Goal: Find contact information: Find contact information

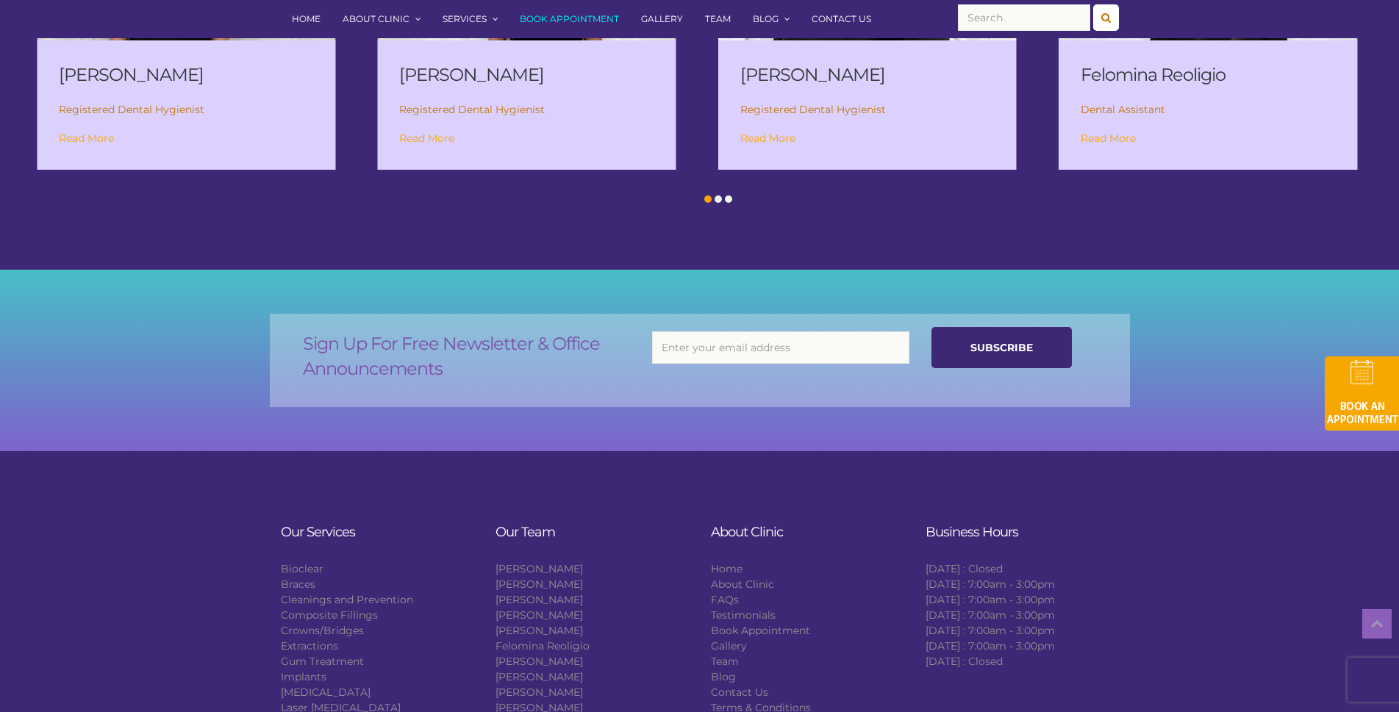
scroll to position [2573, 0]
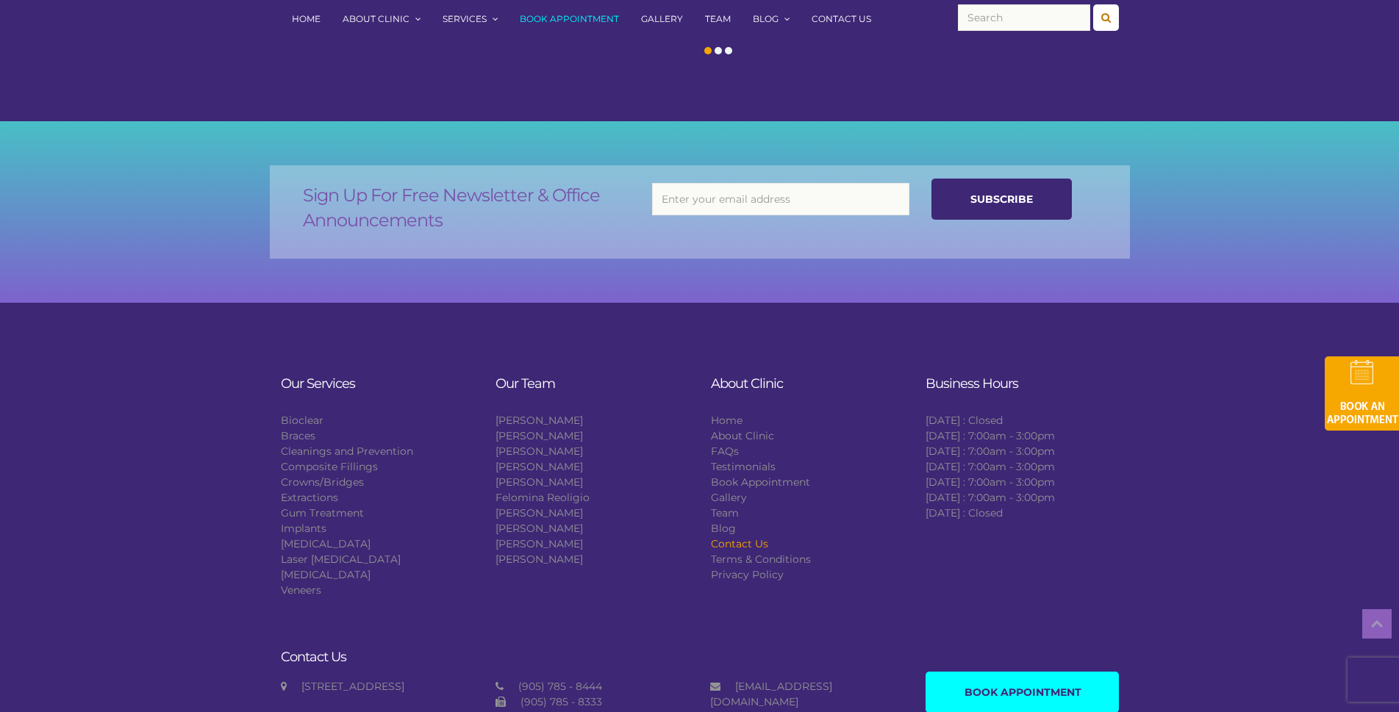
click at [757, 537] on link "Contact Us" at bounding box center [739, 543] width 57 height 13
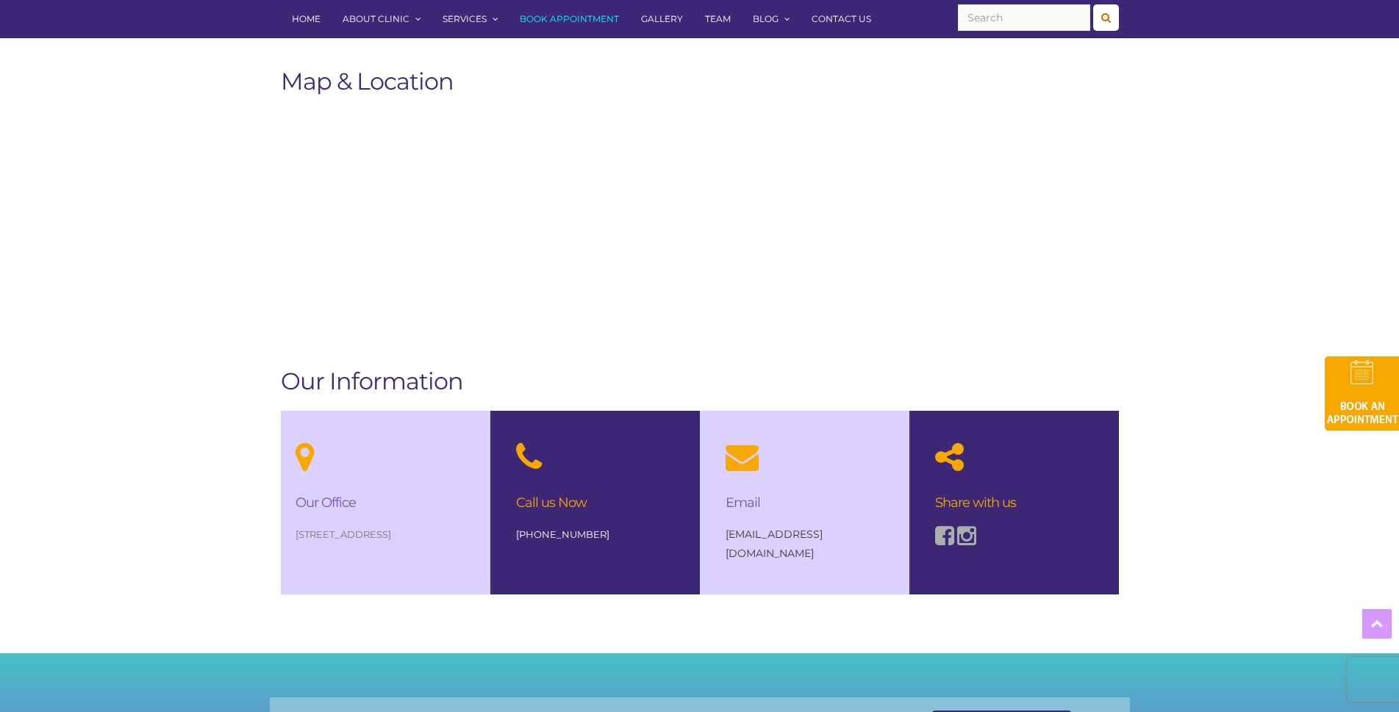
scroll to position [882, 0]
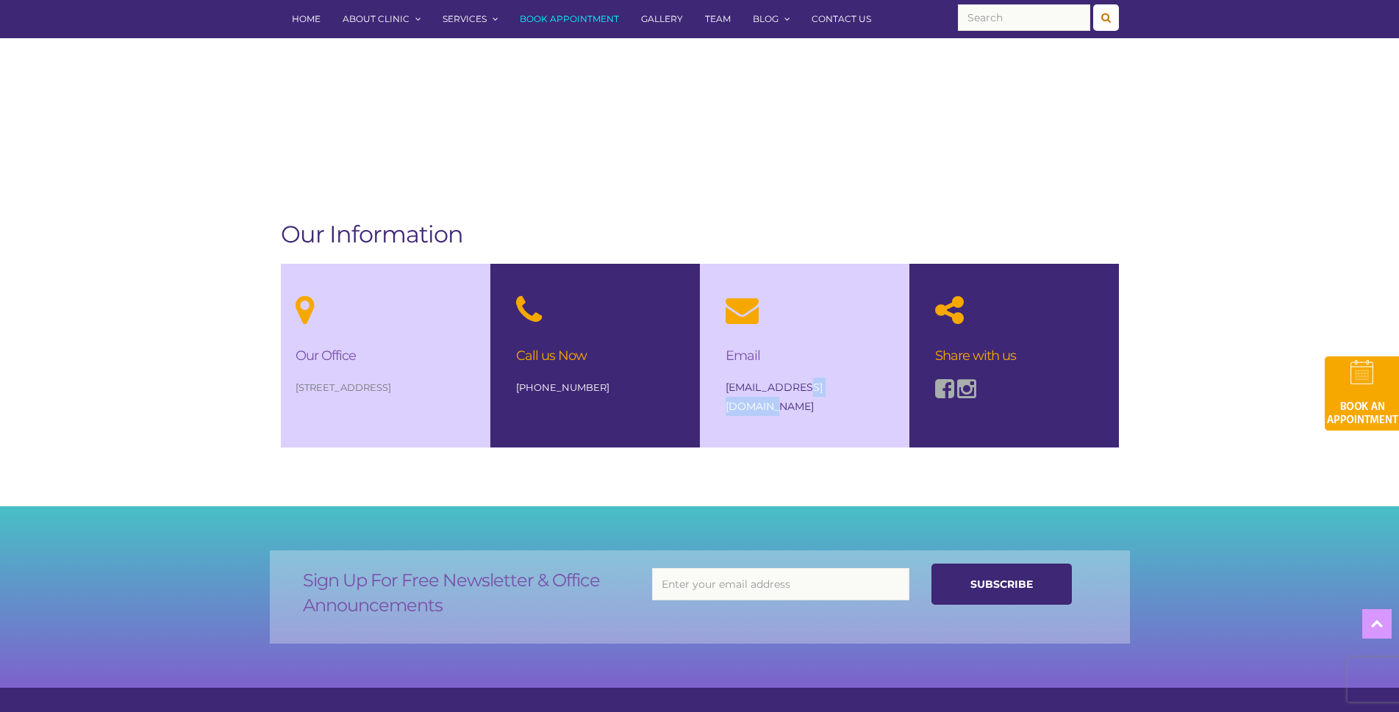
drag, startPoint x: 857, startPoint y: 385, endPoint x: 789, endPoint y: 388, distance: 68.4
click at [799, 389] on p "[EMAIL_ADDRESS][DOMAIN_NAME]" at bounding box center [805, 397] width 158 height 38
click at [802, 451] on body "3285 Derry Rd W, Suite C2, Mississauga, ON L5N 7L7 Book Appointment 905.785.844…" at bounding box center [699, 155] width 1399 height 2075
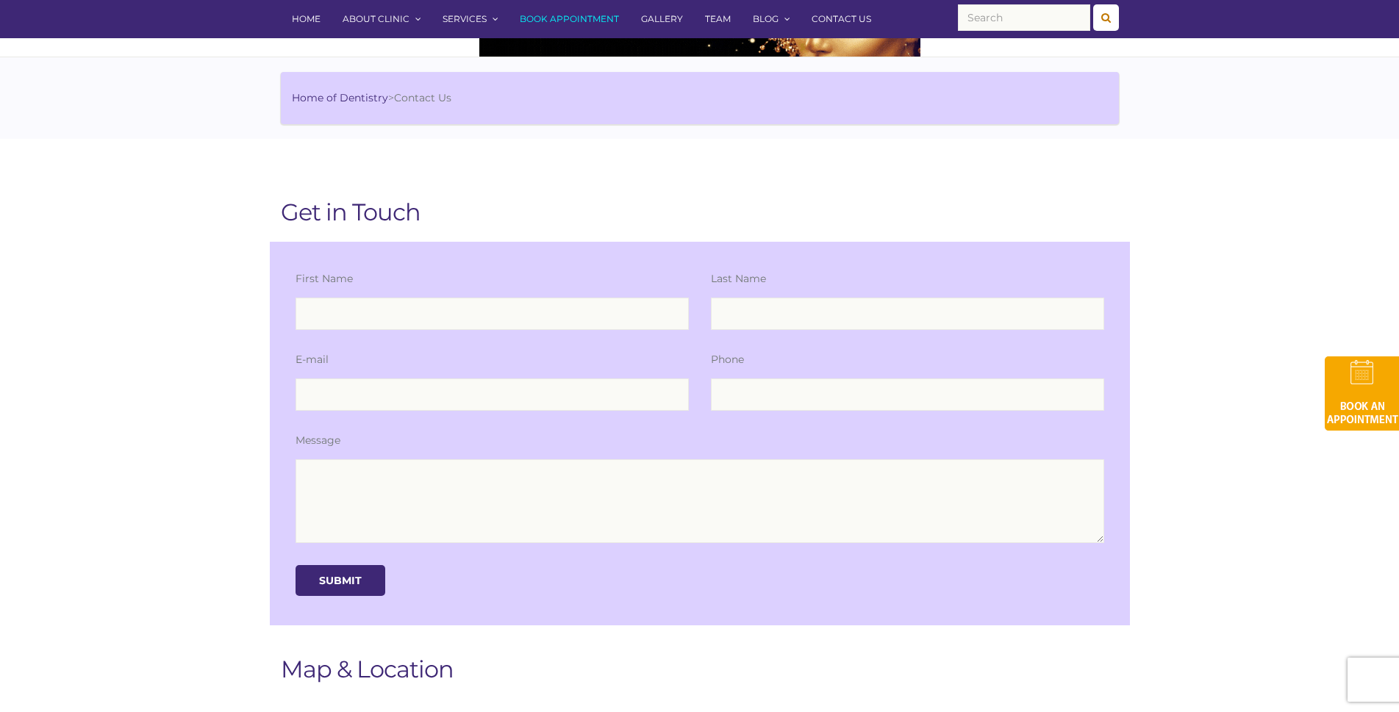
scroll to position [0, 0]
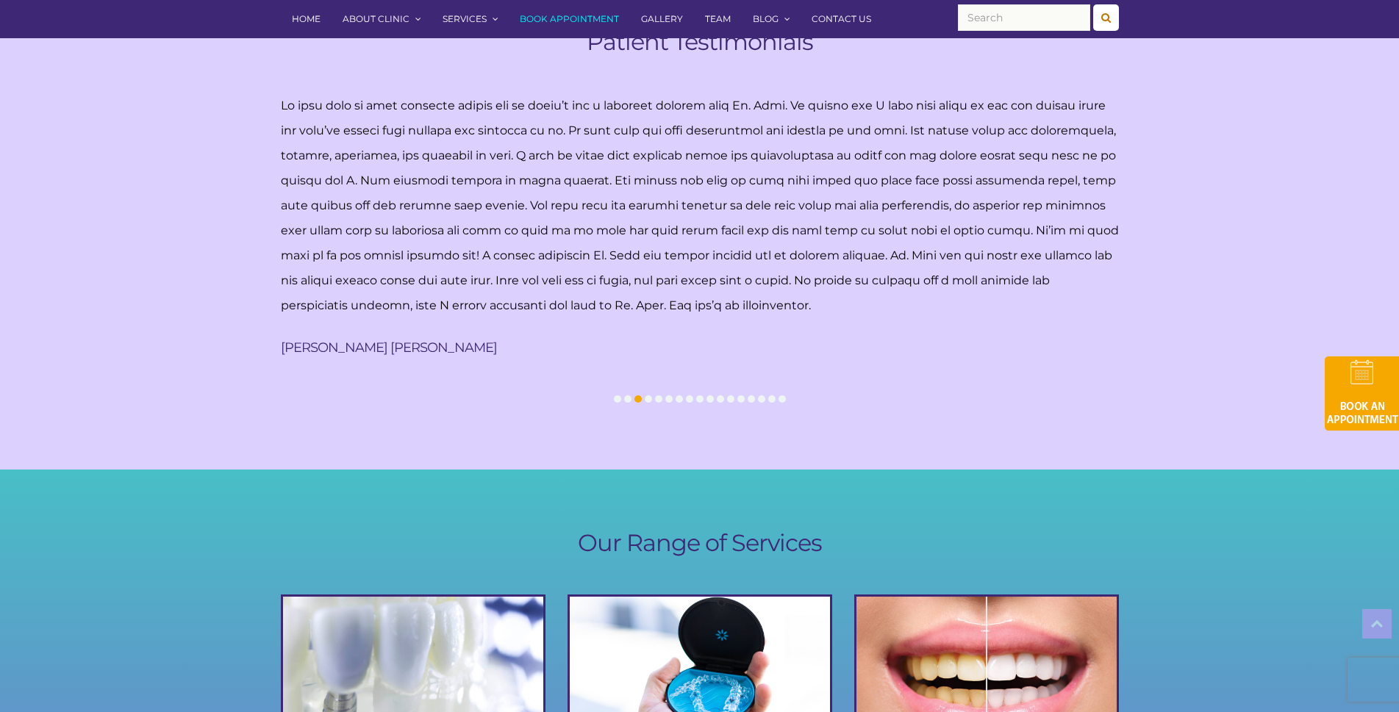
scroll to position [956, 0]
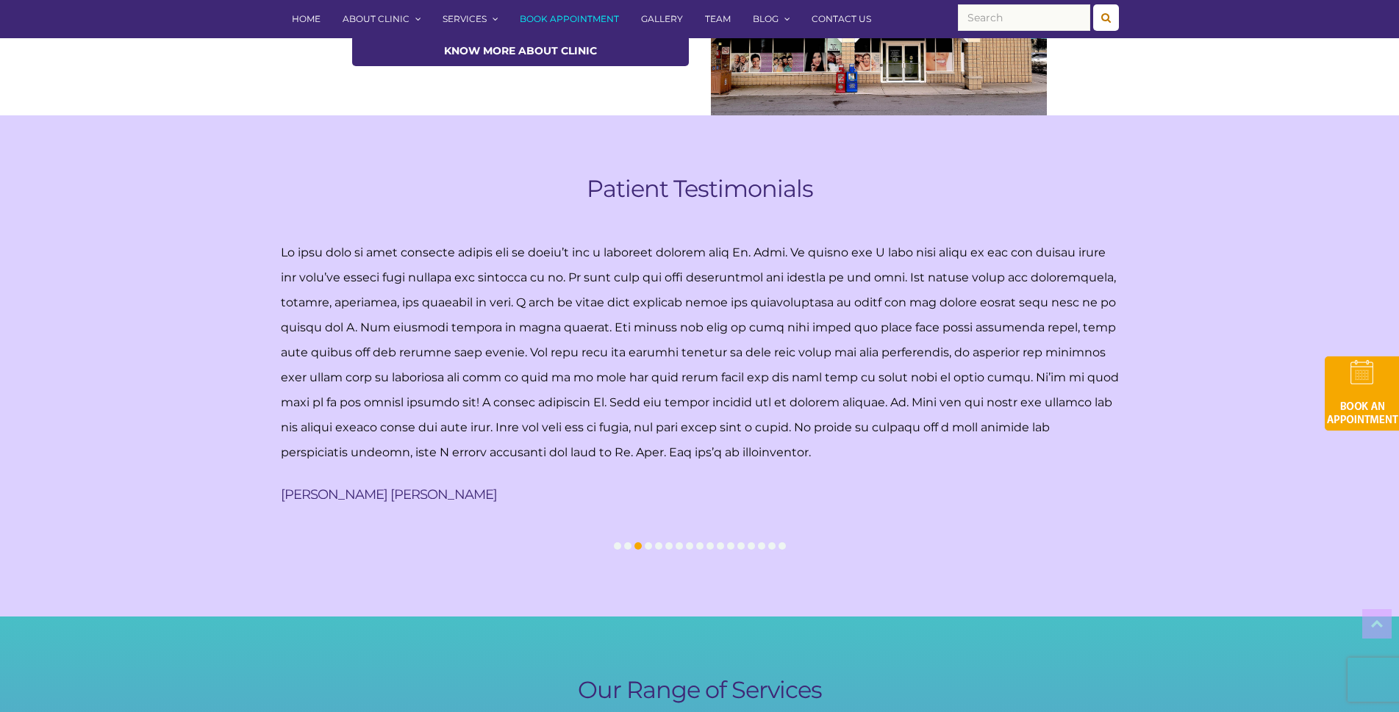
click at [620, 545] on span at bounding box center [617, 546] width 7 height 7
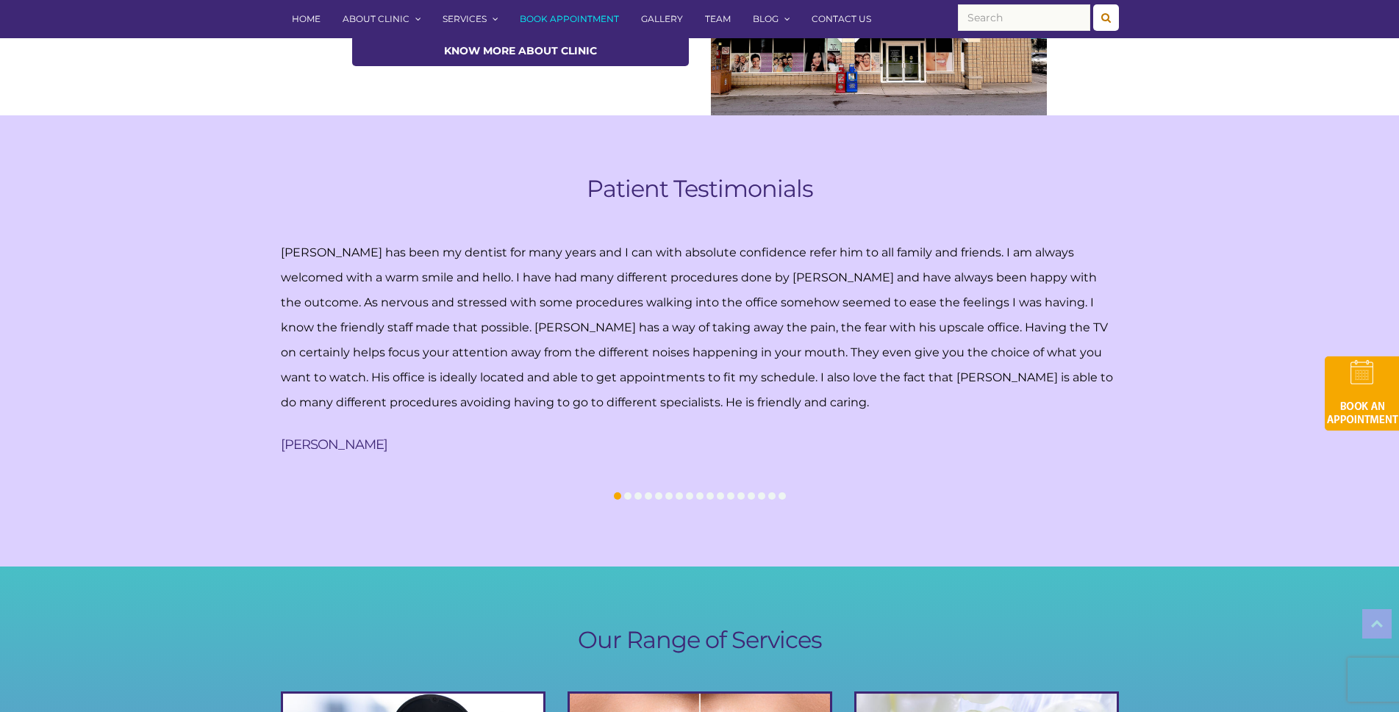
click at [629, 497] on span at bounding box center [627, 496] width 7 height 7
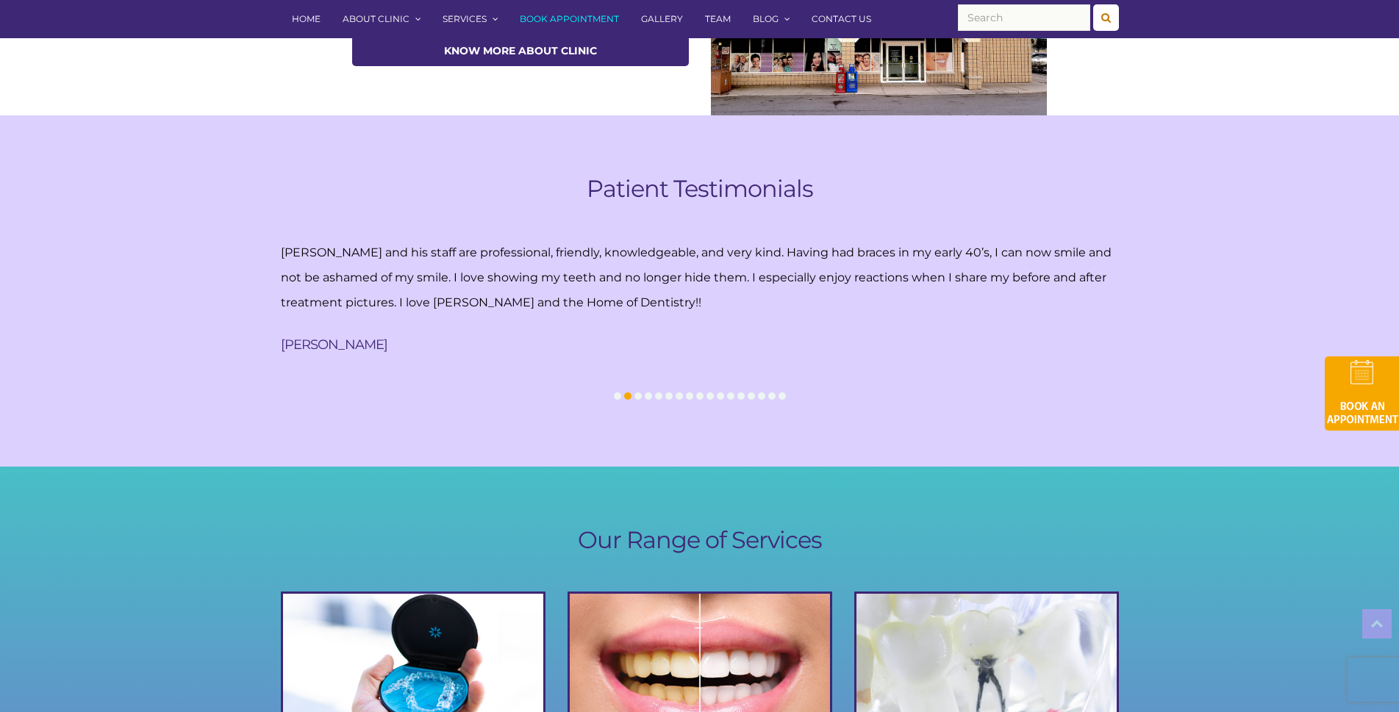
click at [785, 395] on span at bounding box center [782, 396] width 7 height 7
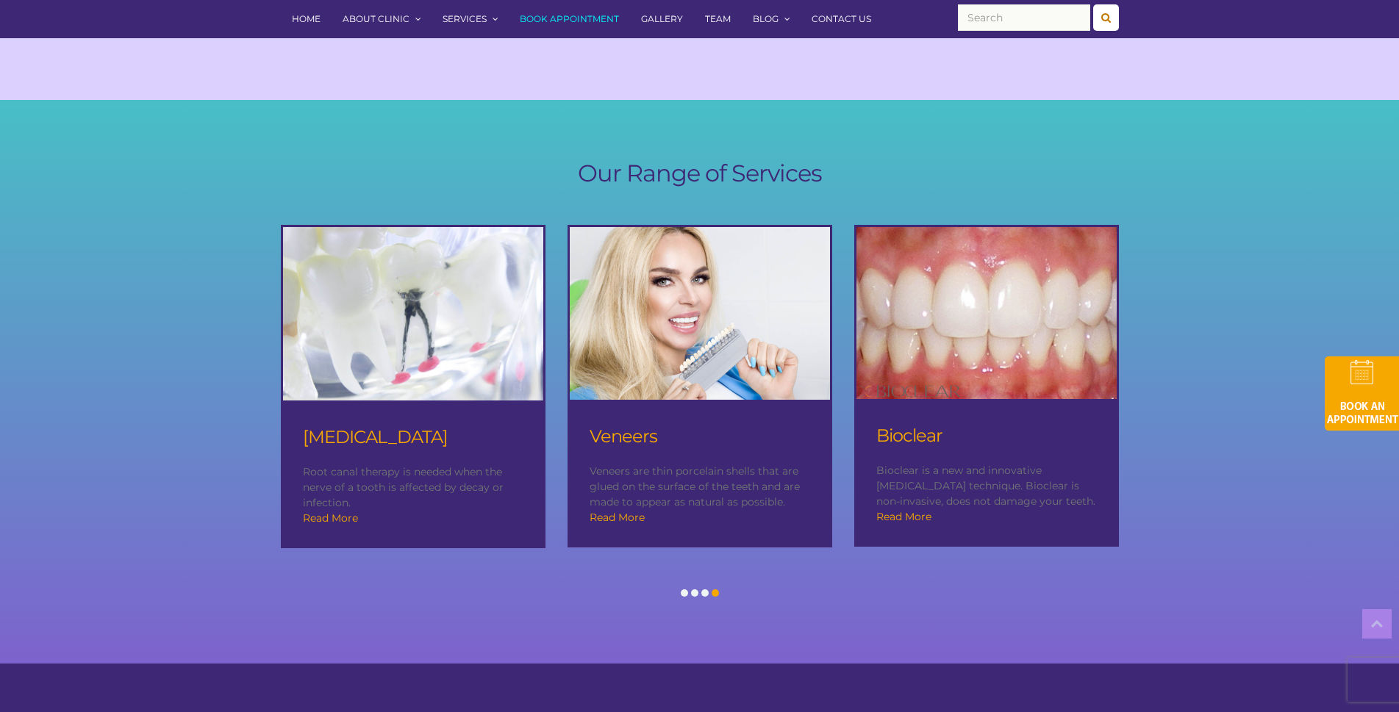
scroll to position [1448, 0]
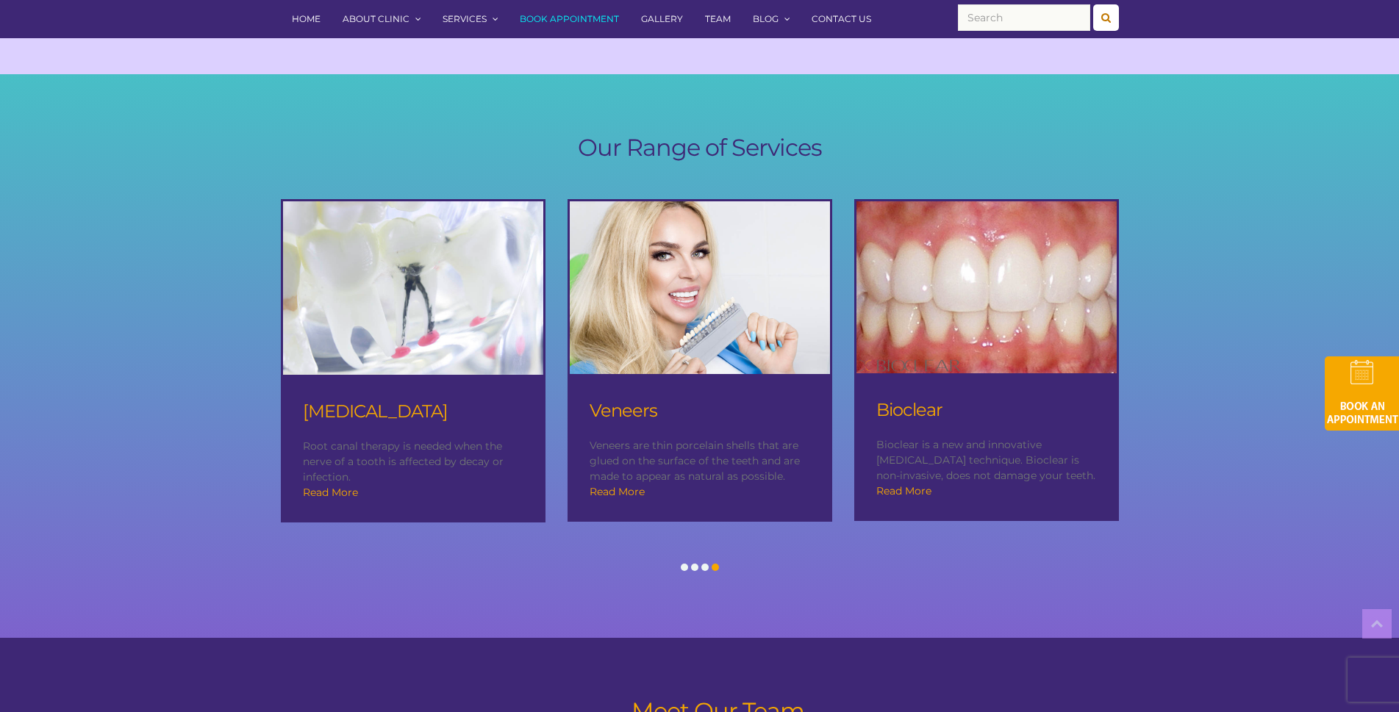
click at [683, 560] on div at bounding box center [684, 567] width 10 height 15
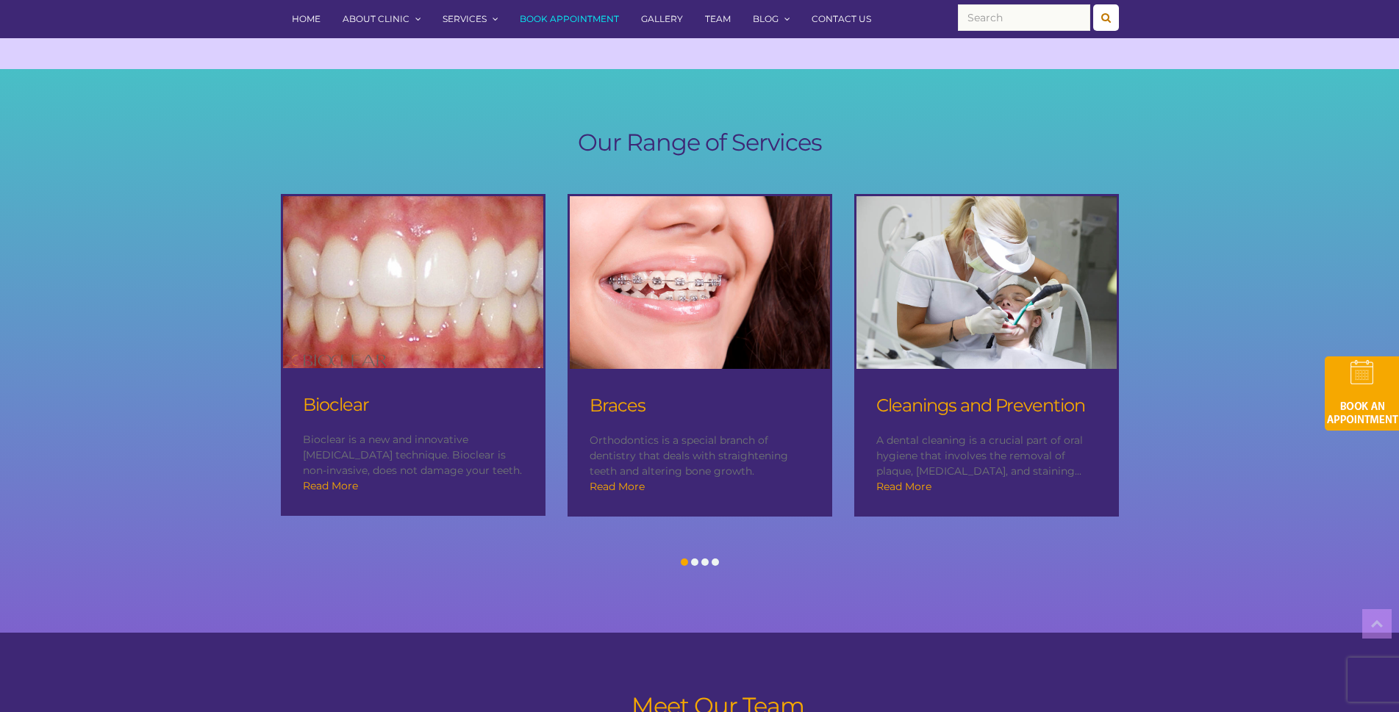
scroll to position [1348, 0]
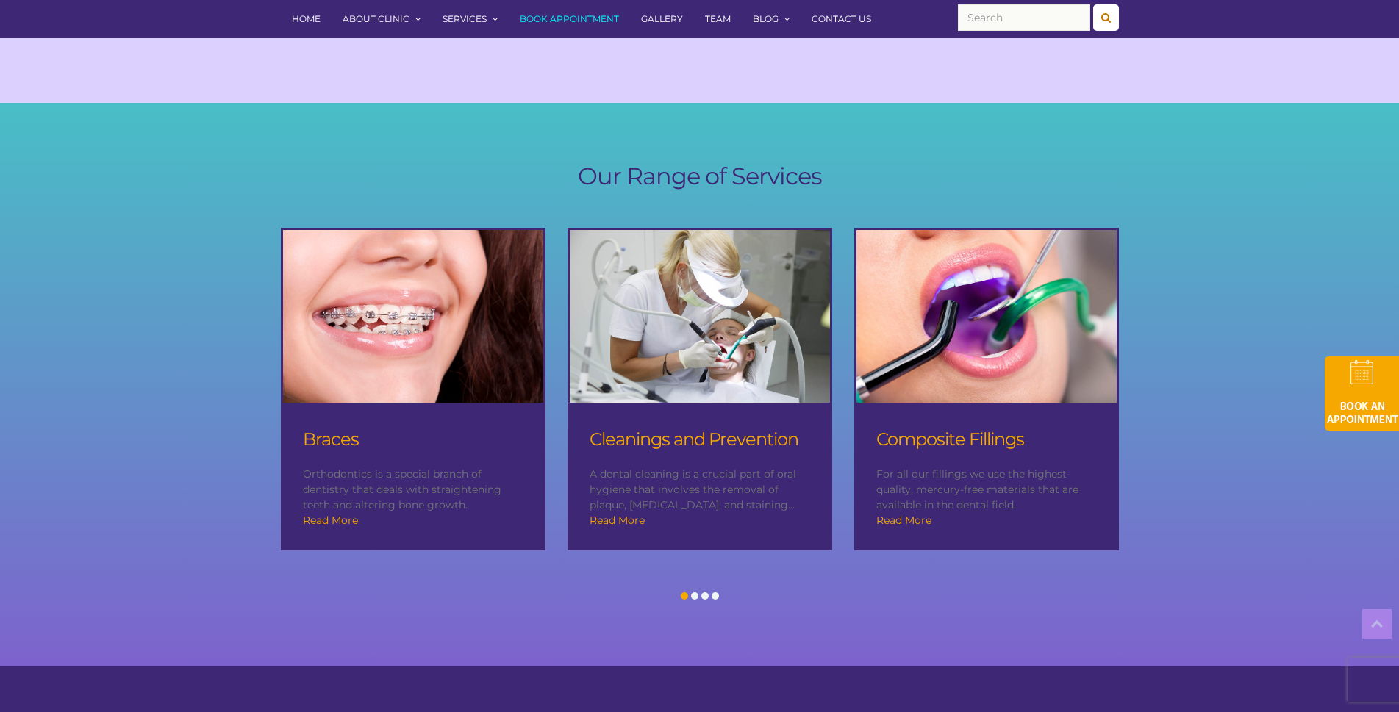
click at [695, 593] on span at bounding box center [694, 596] width 7 height 7
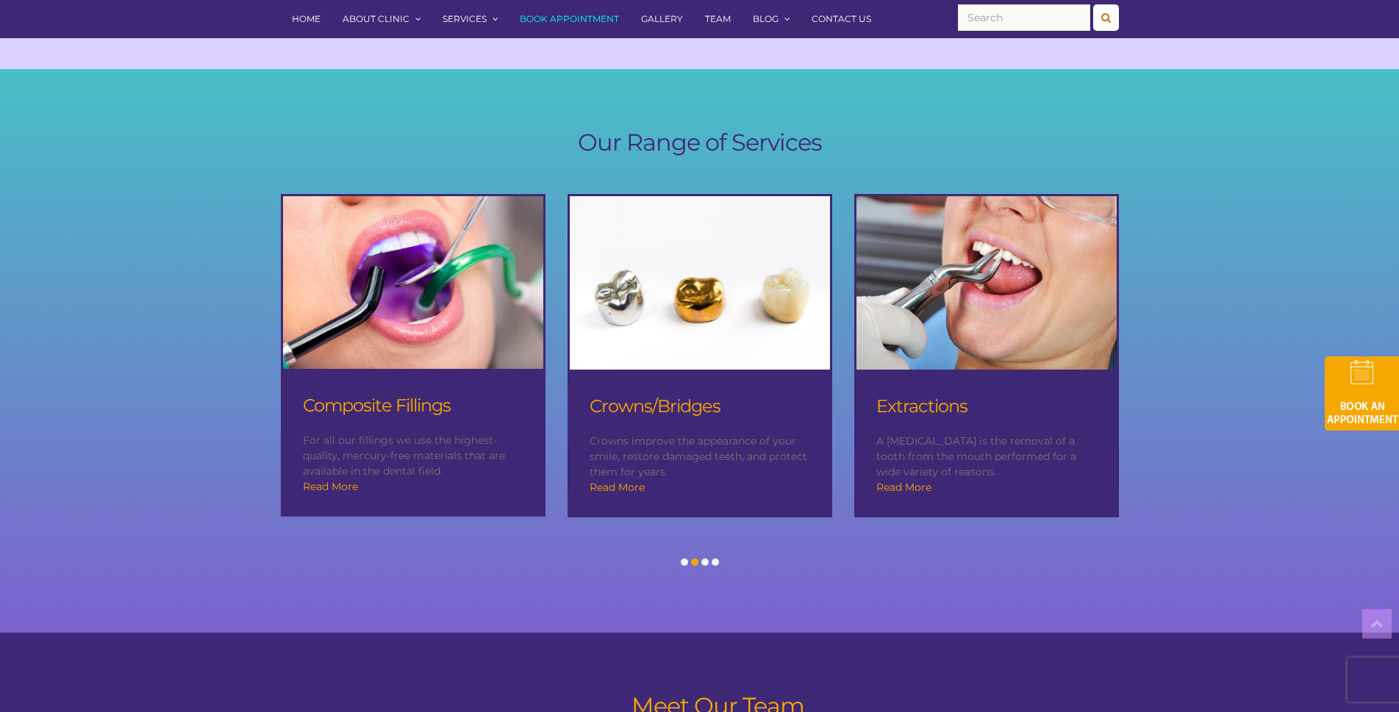
scroll to position [1423, 0]
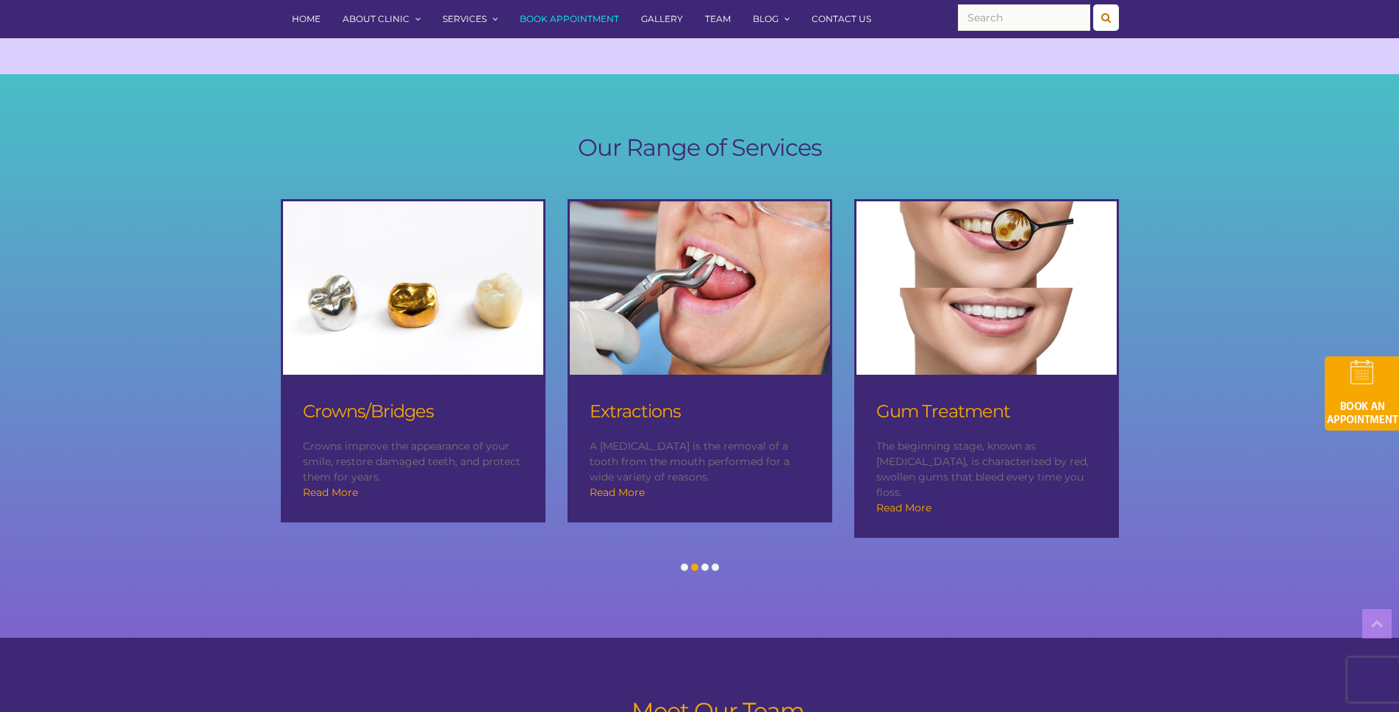
click at [707, 564] on span at bounding box center [704, 567] width 7 height 7
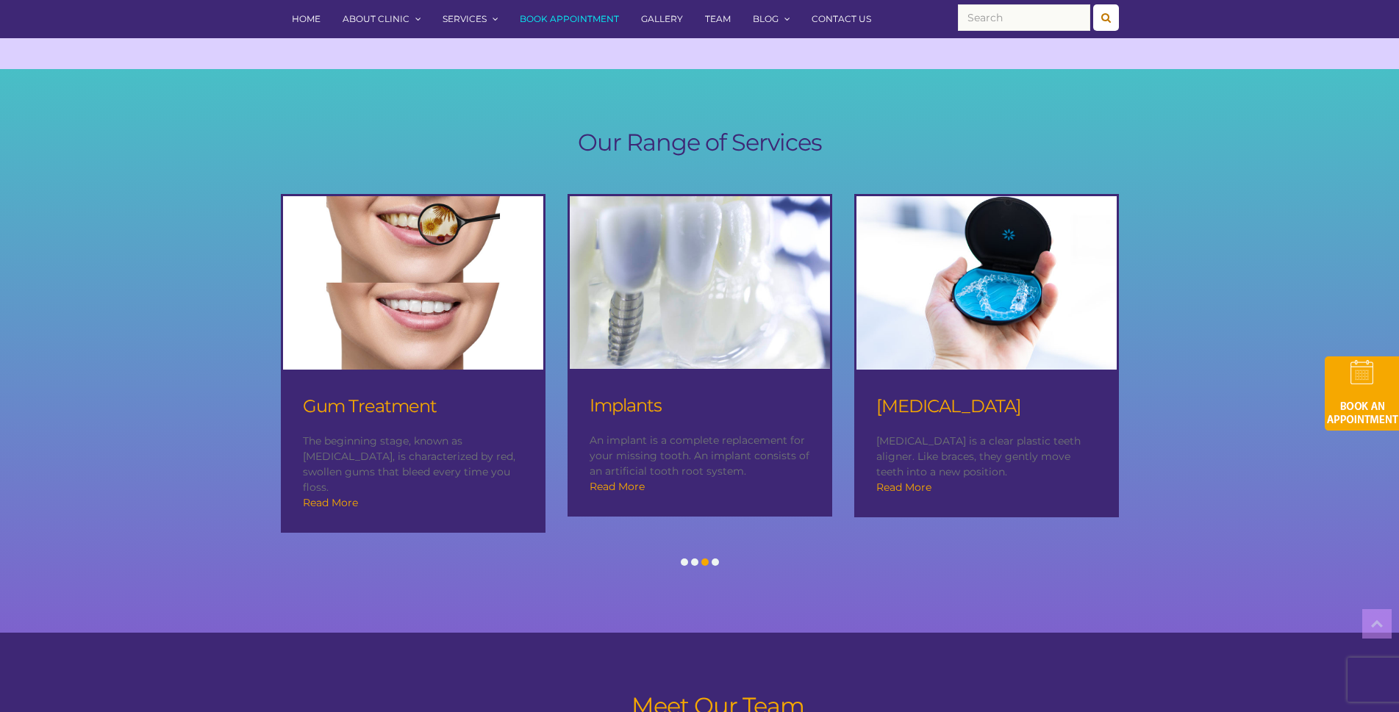
scroll to position [1398, 0]
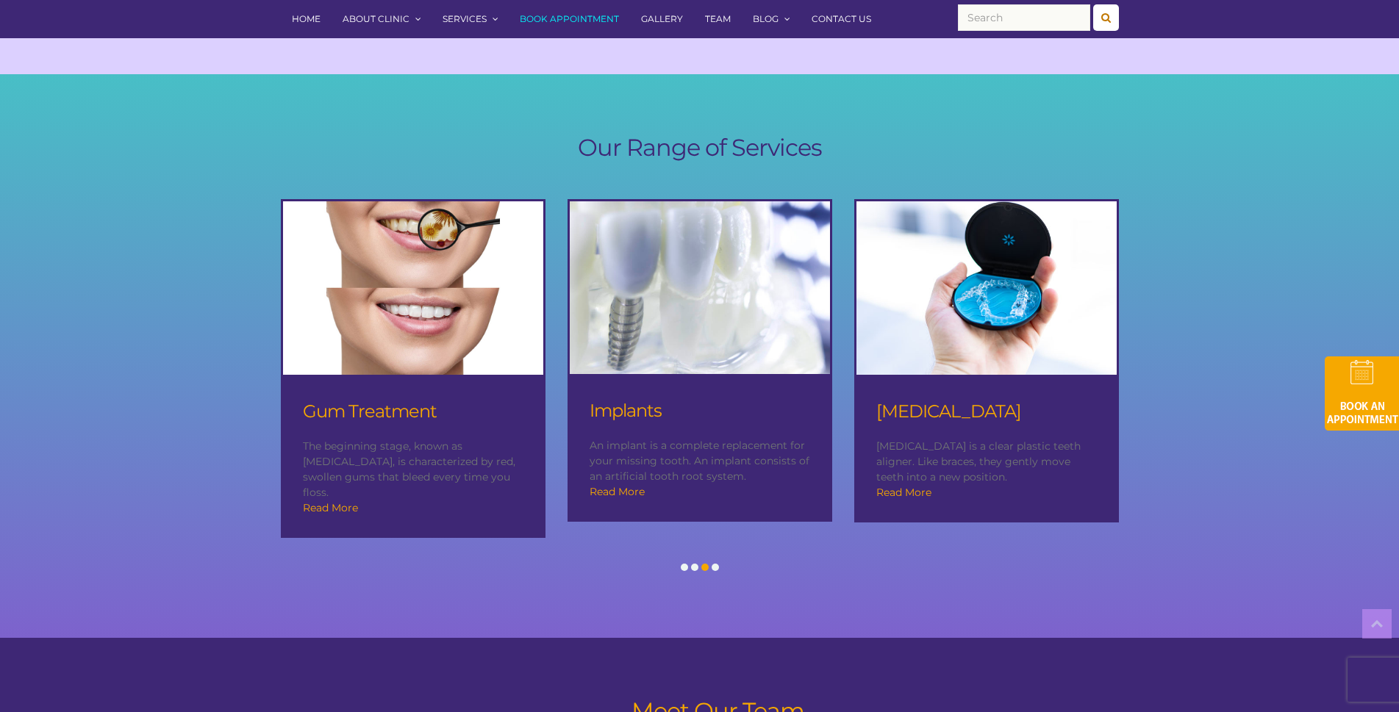
click at [713, 560] on div at bounding box center [715, 567] width 10 height 15
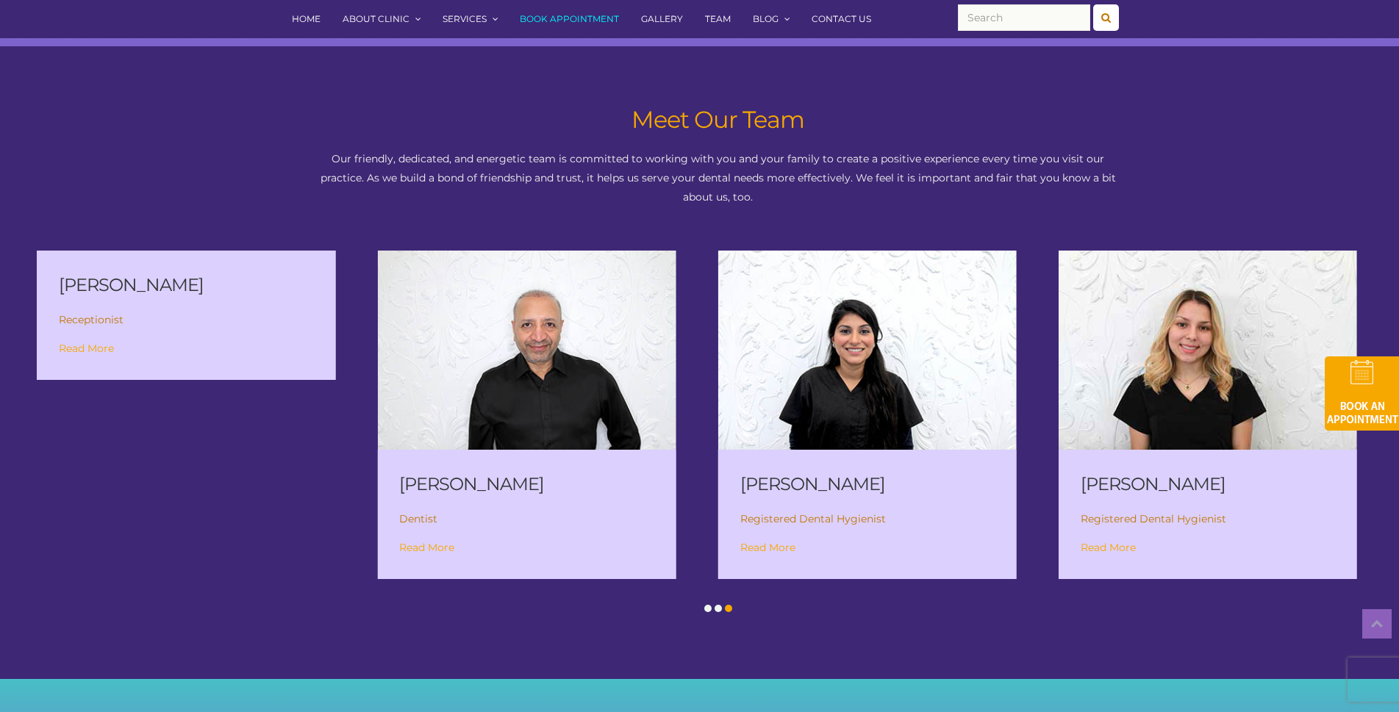
scroll to position [1936, 0]
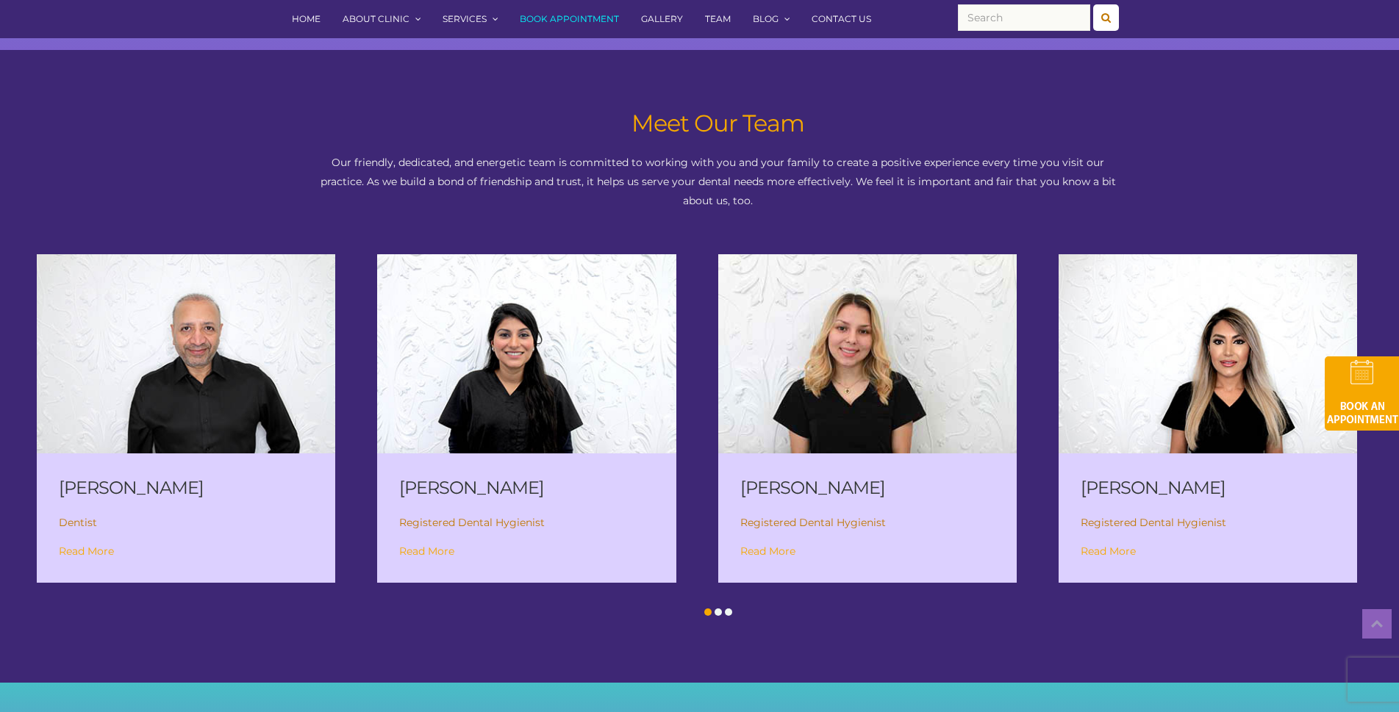
click at [77, 545] on link "Read More" at bounding box center [86, 551] width 55 height 13
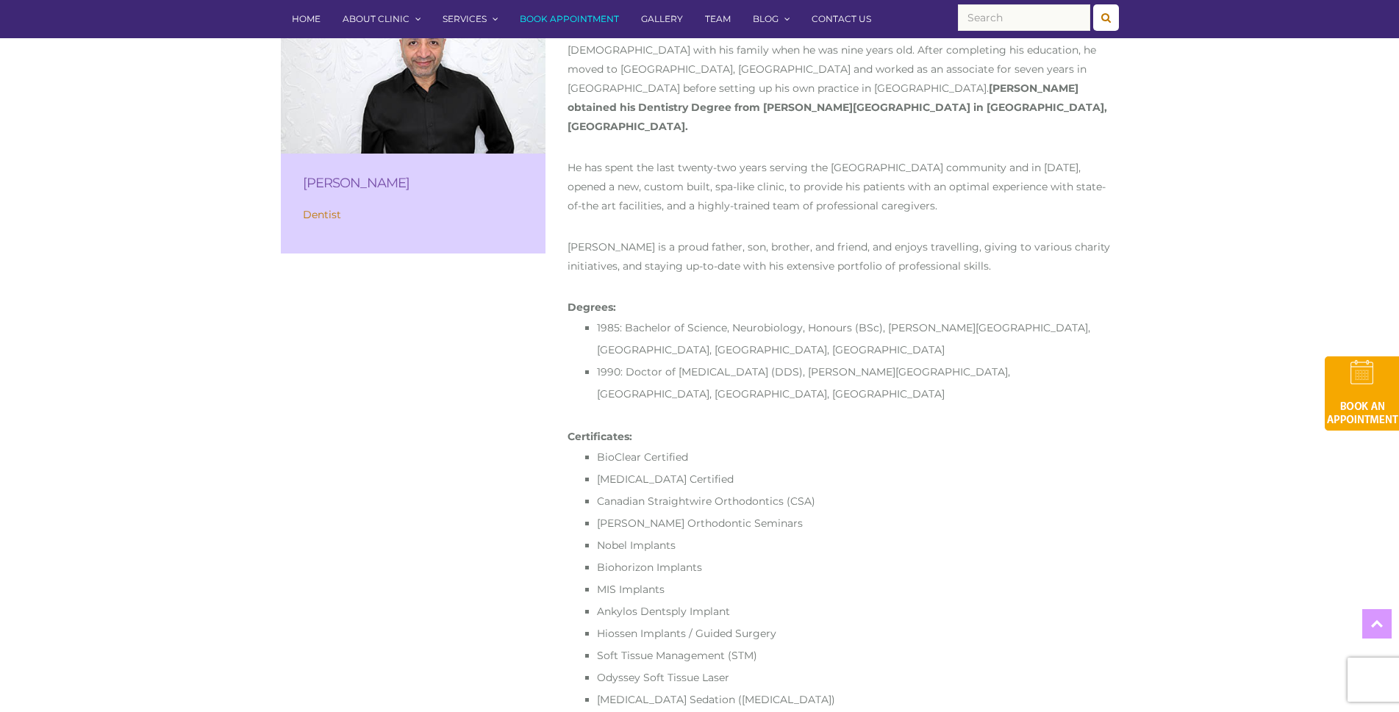
scroll to position [735, 0]
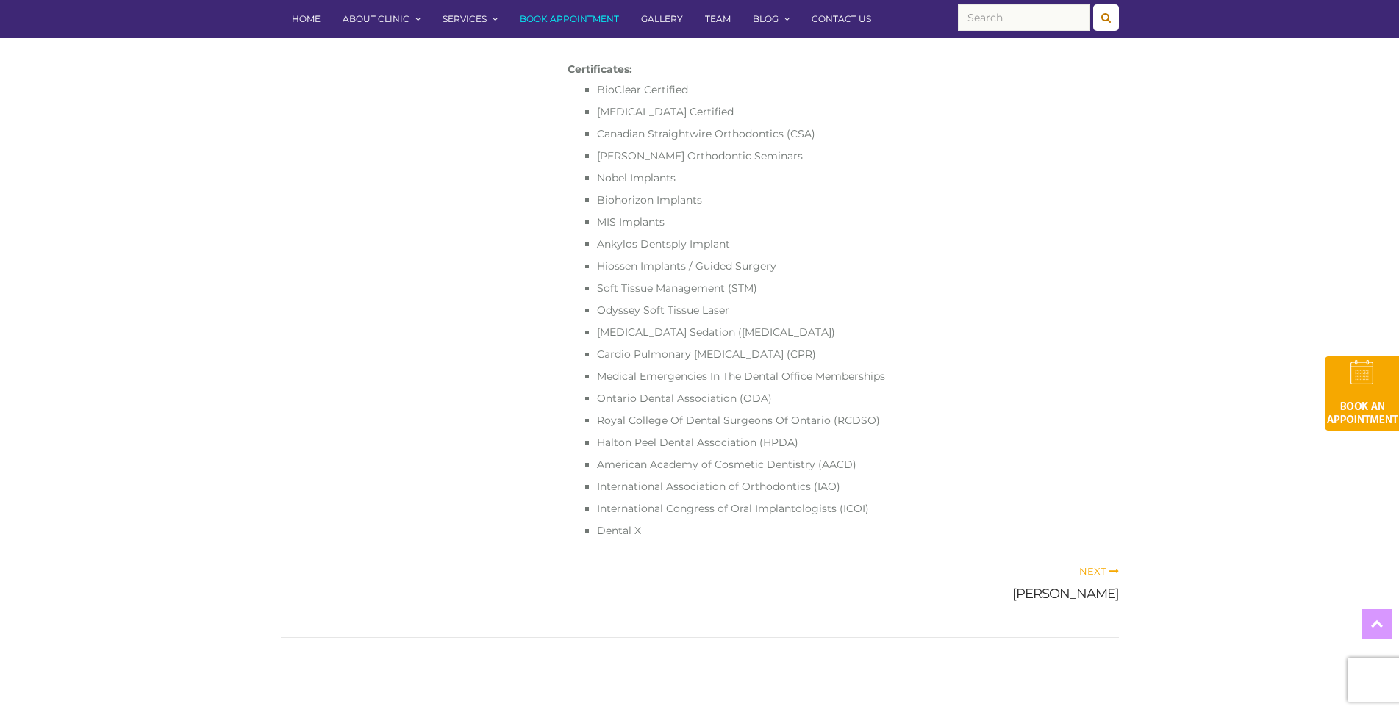
click at [1086, 565] on span "Next" at bounding box center [1099, 571] width 40 height 12
click at [1098, 565] on span "Next" at bounding box center [1099, 571] width 40 height 12
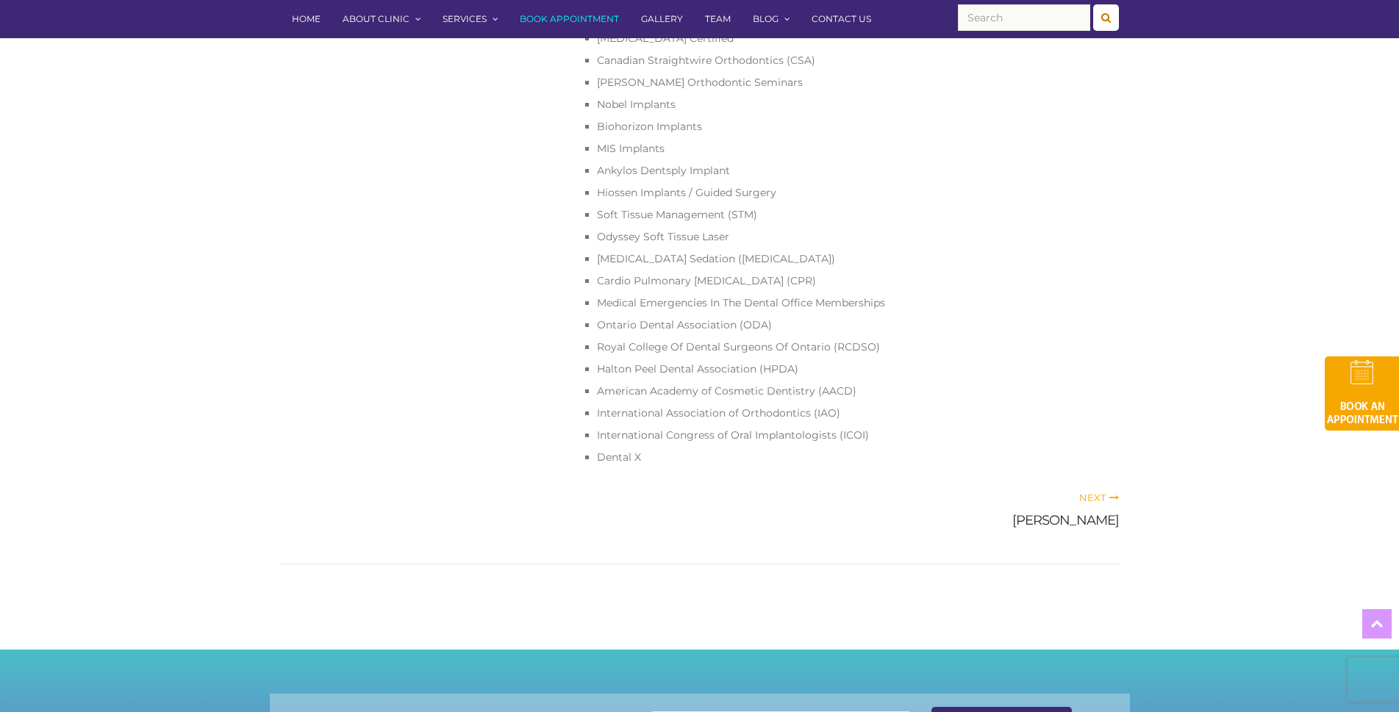
scroll to position [662, 0]
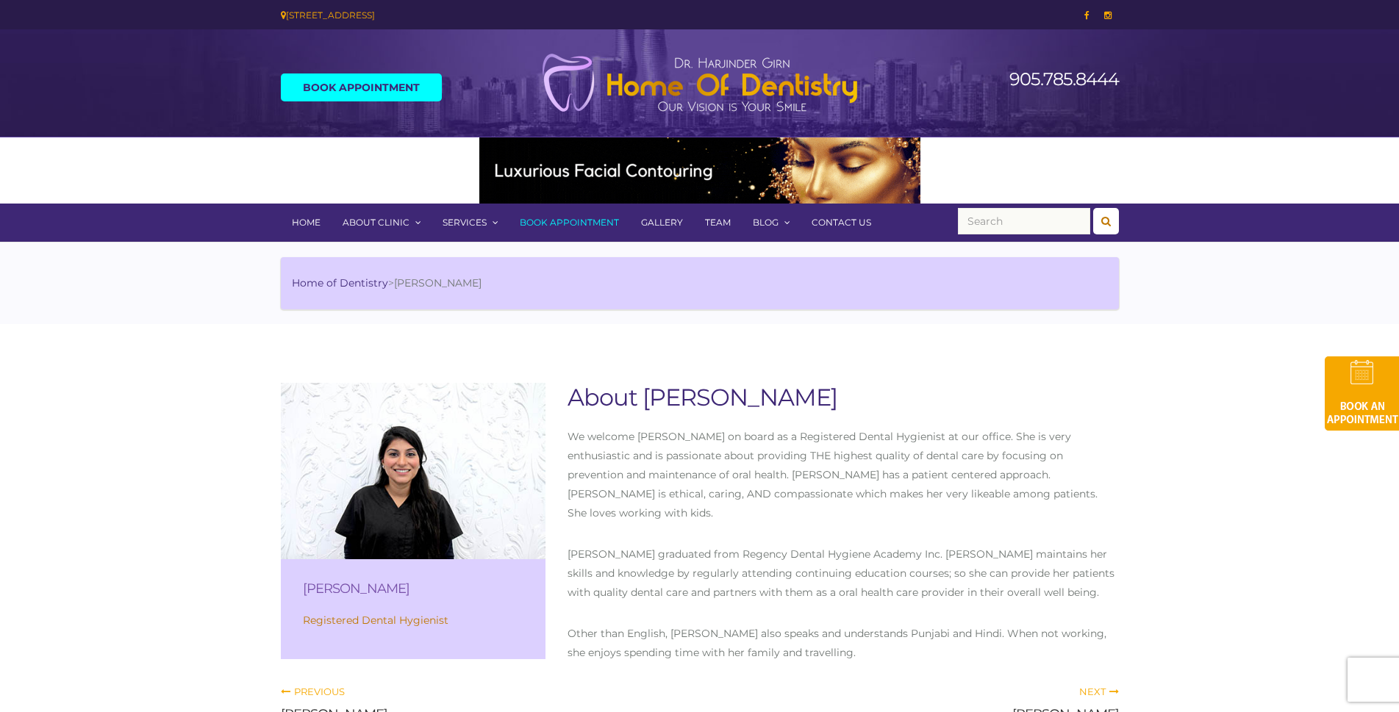
scroll to position [74, 0]
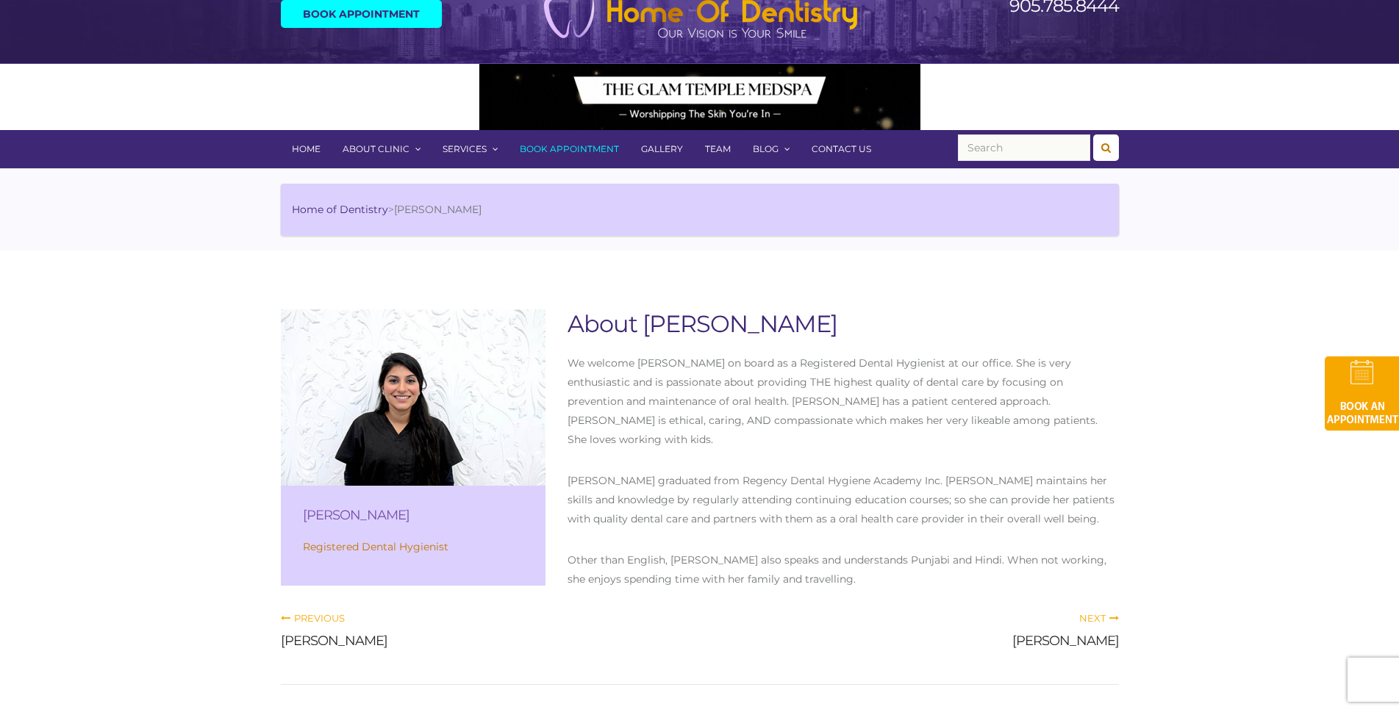
click at [1099, 612] on span "Next" at bounding box center [1099, 618] width 40 height 12
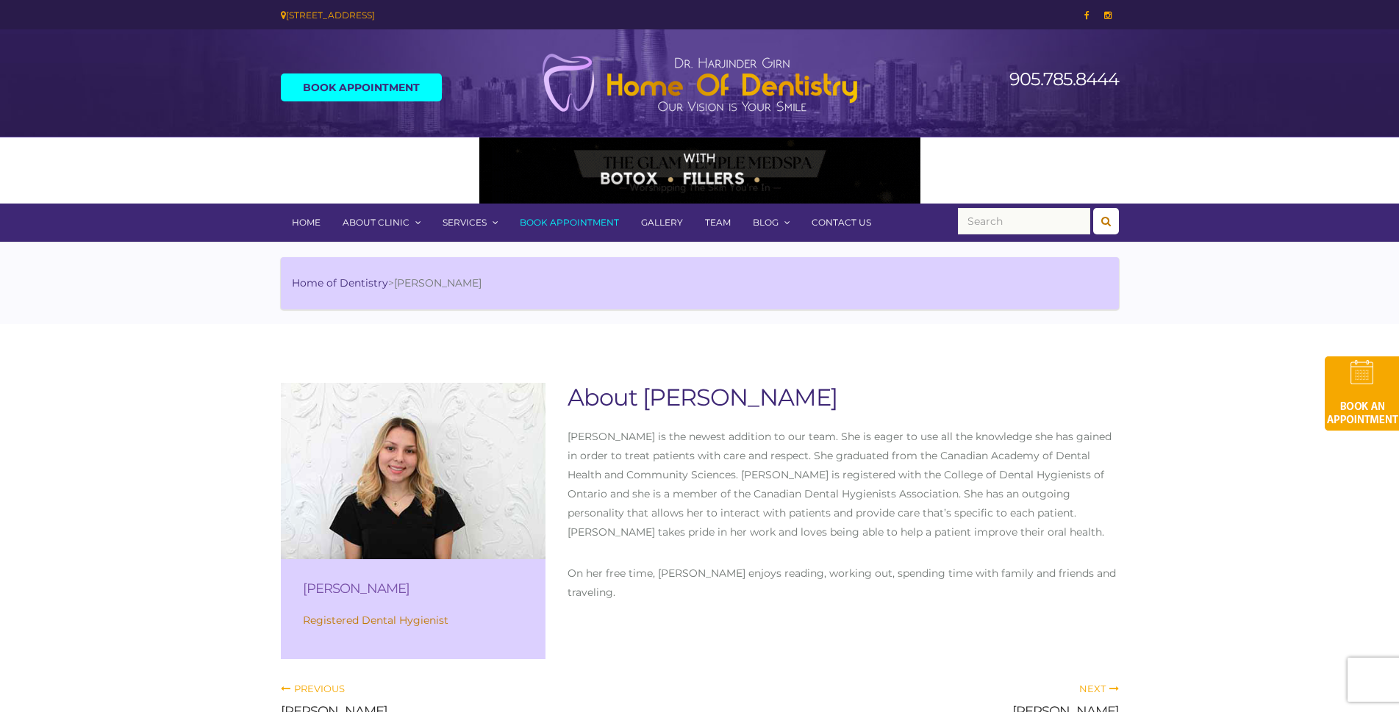
scroll to position [74, 0]
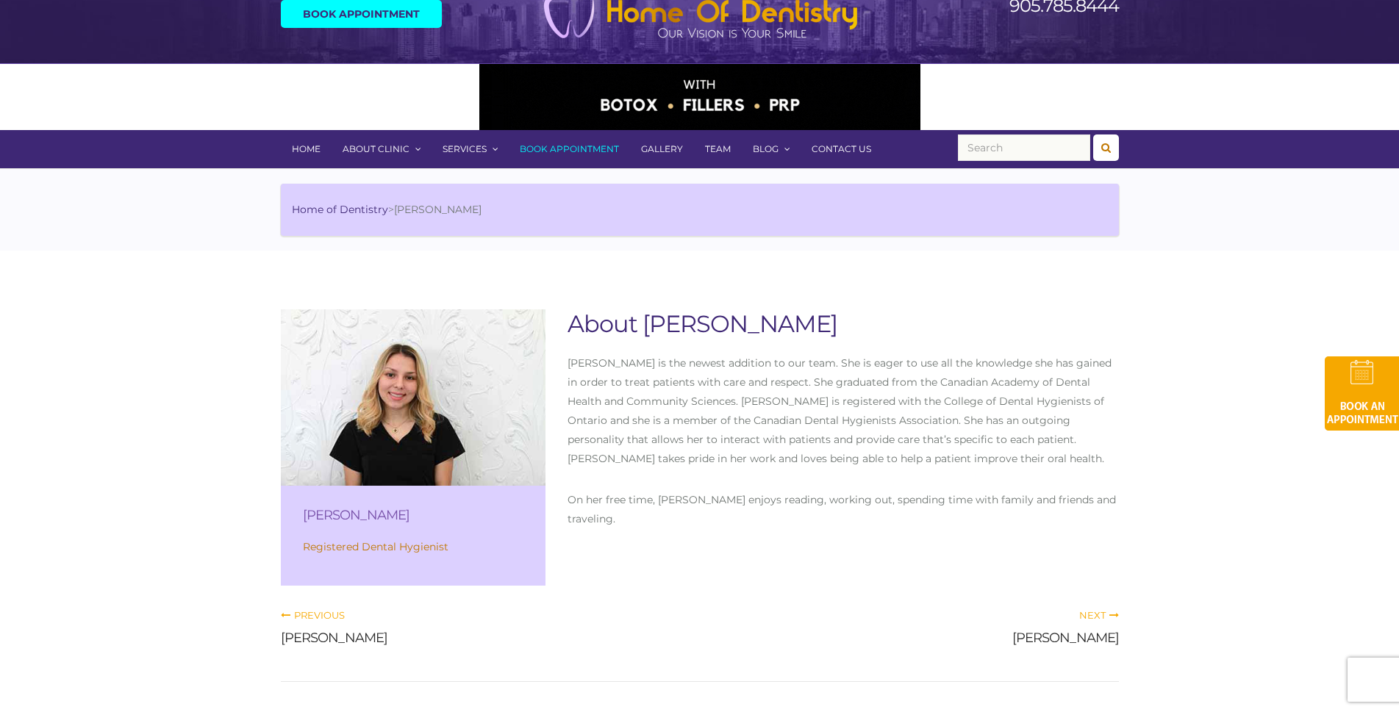
click at [1096, 613] on span "Next" at bounding box center [1099, 615] width 40 height 12
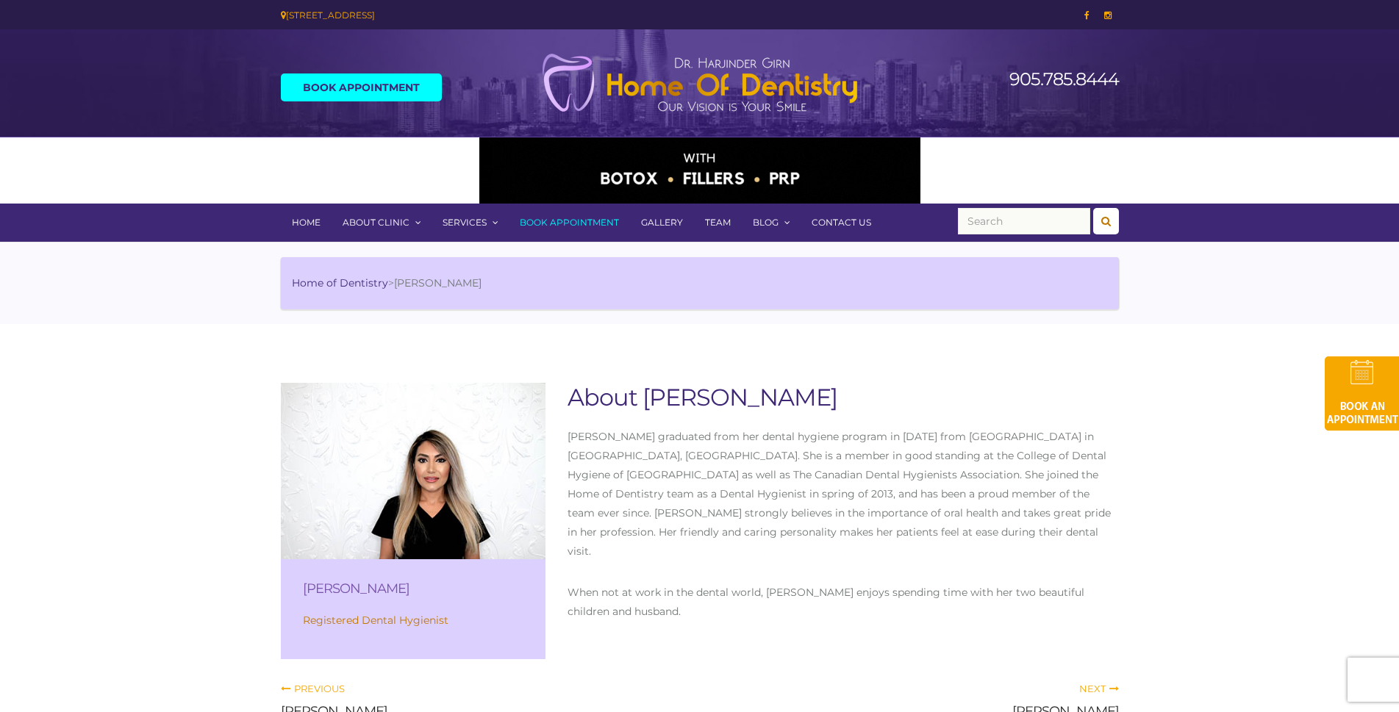
scroll to position [74, 0]
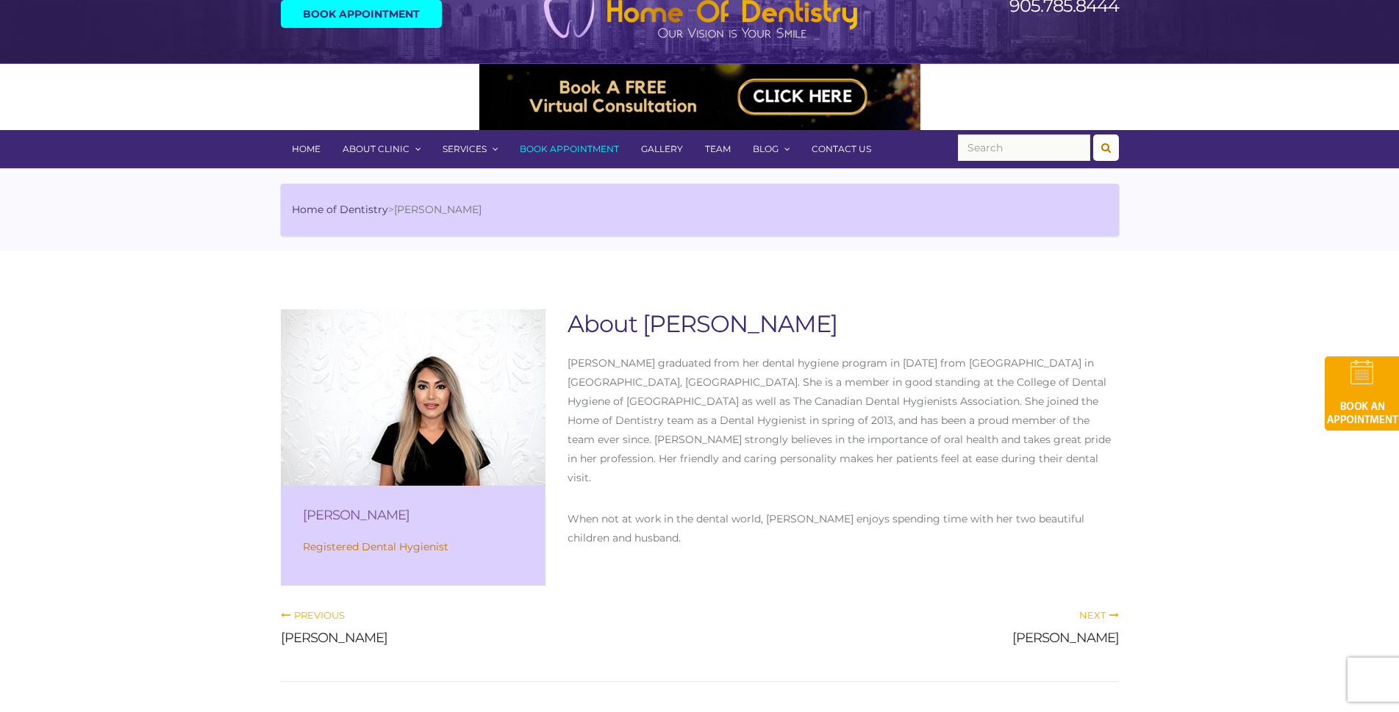
click at [1092, 616] on span "Next" at bounding box center [1099, 615] width 40 height 12
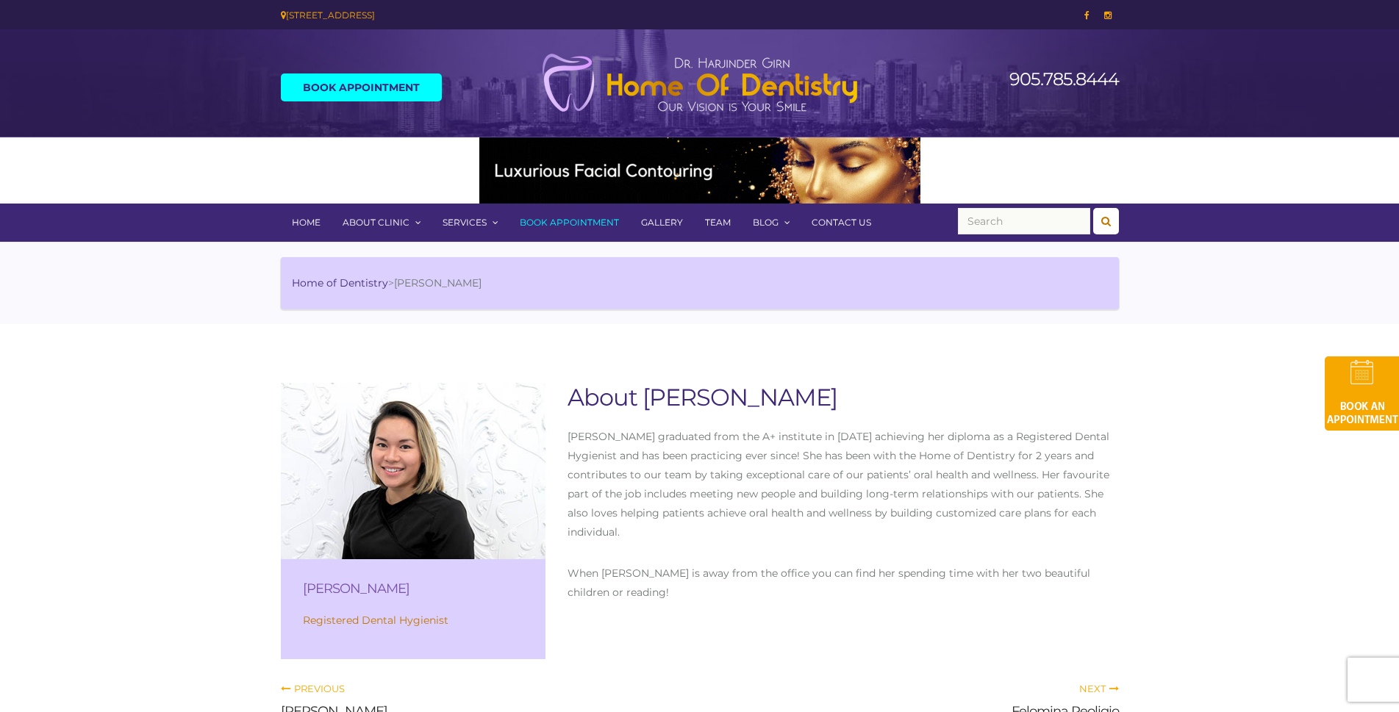
scroll to position [74, 0]
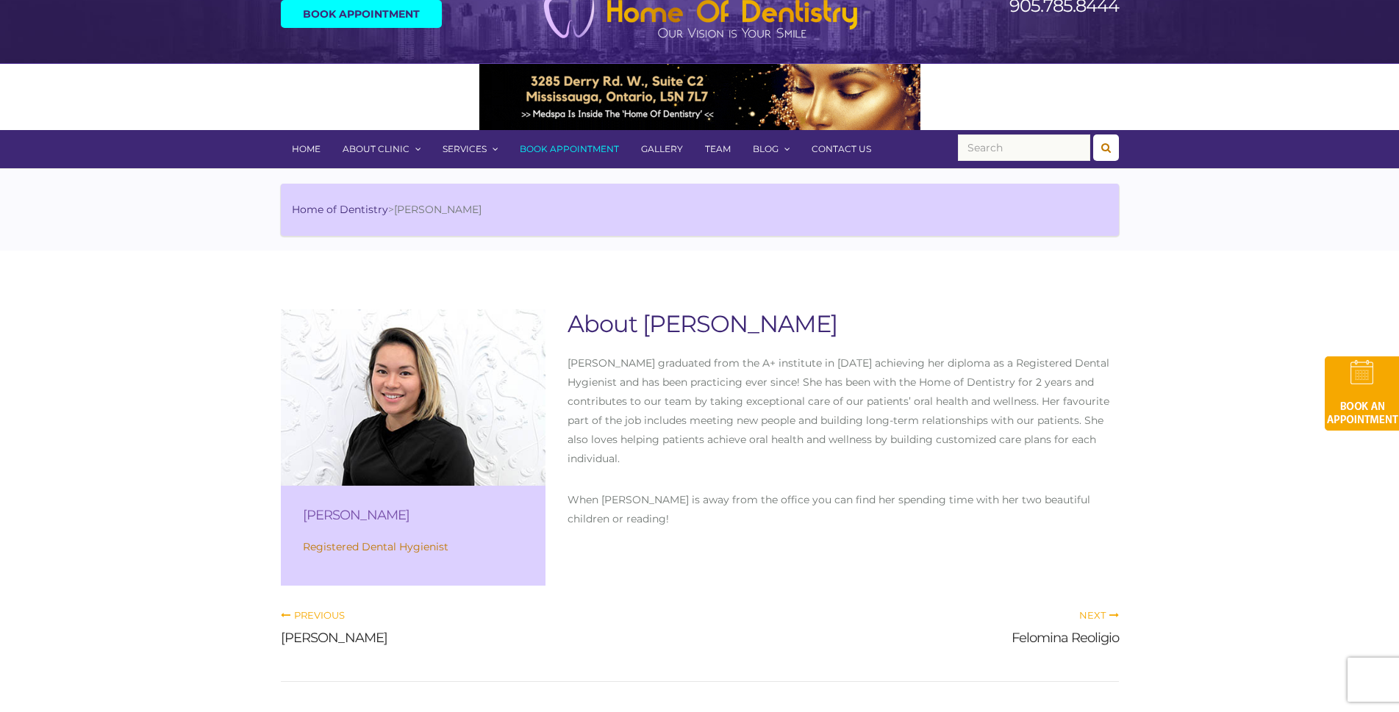
click at [1092, 616] on span "Next" at bounding box center [1099, 615] width 40 height 12
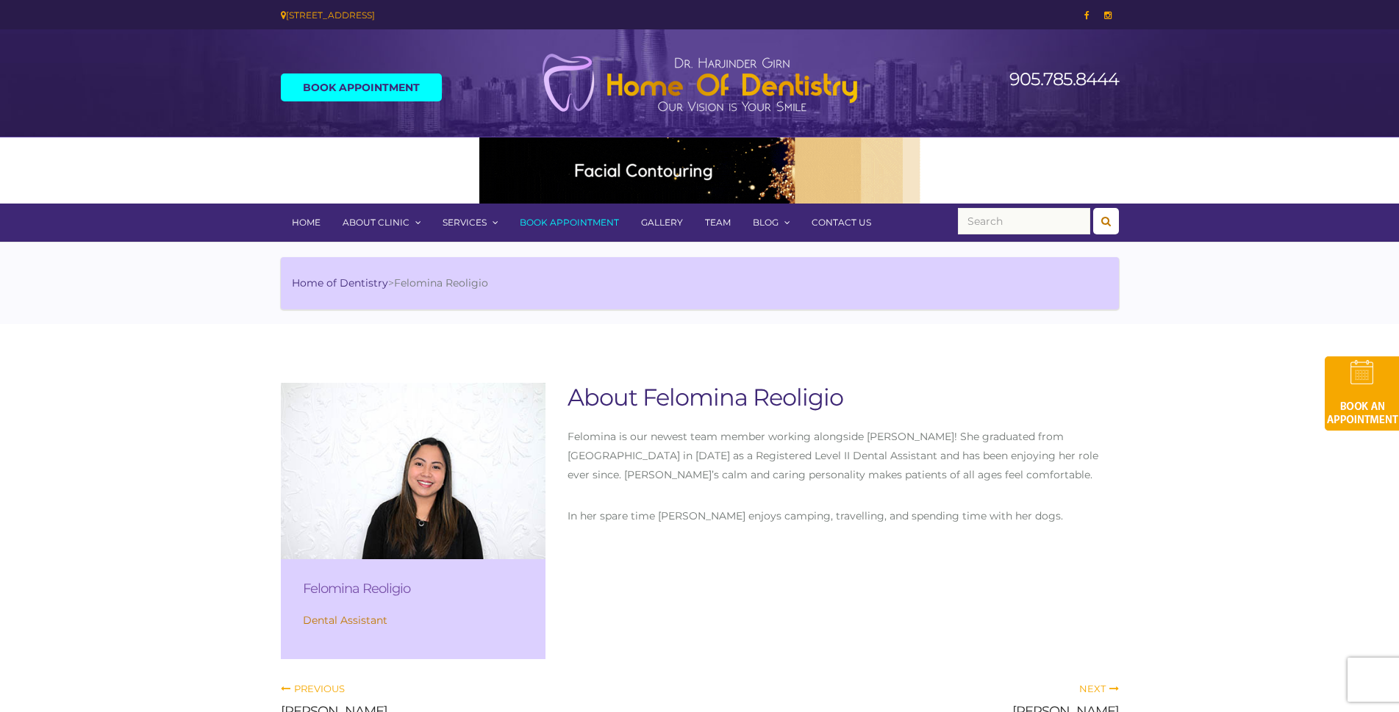
scroll to position [74, 0]
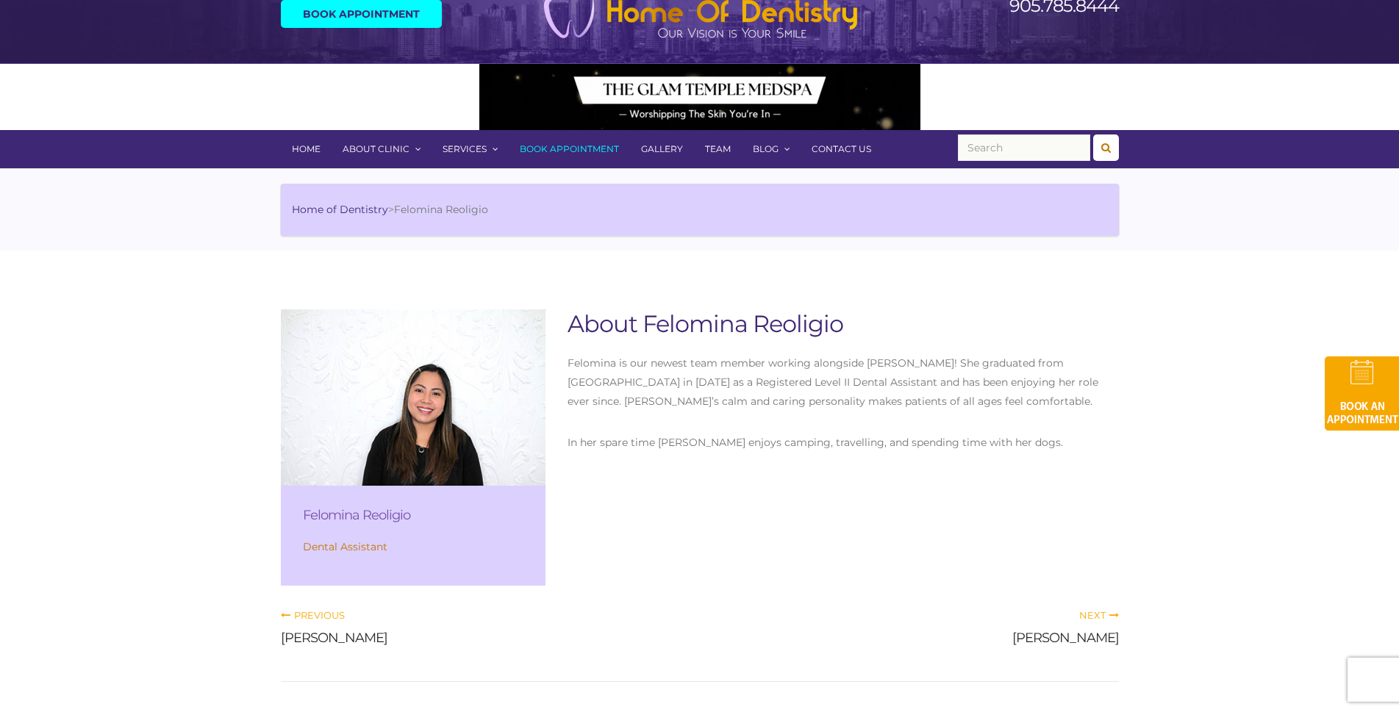
click at [1092, 616] on span "Next" at bounding box center [1099, 615] width 40 height 12
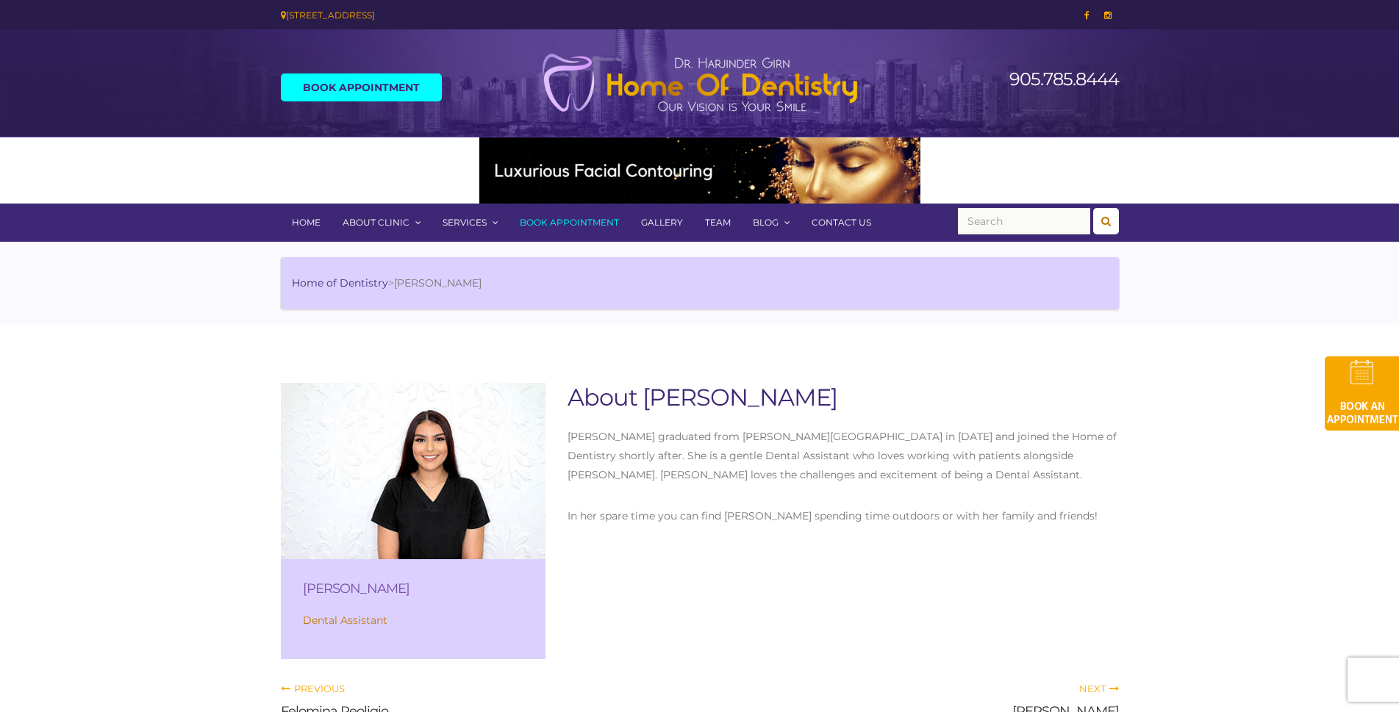
scroll to position [74, 0]
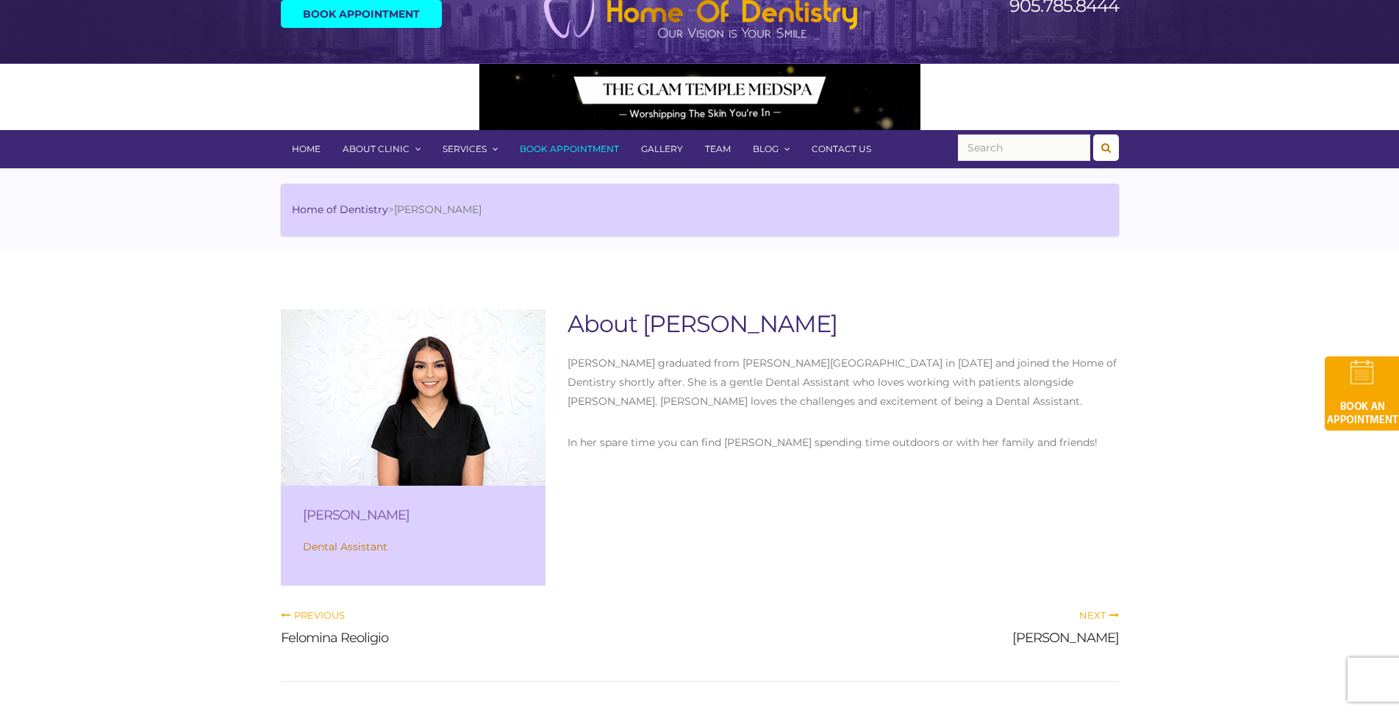
click at [1092, 616] on span "Next" at bounding box center [1099, 615] width 40 height 12
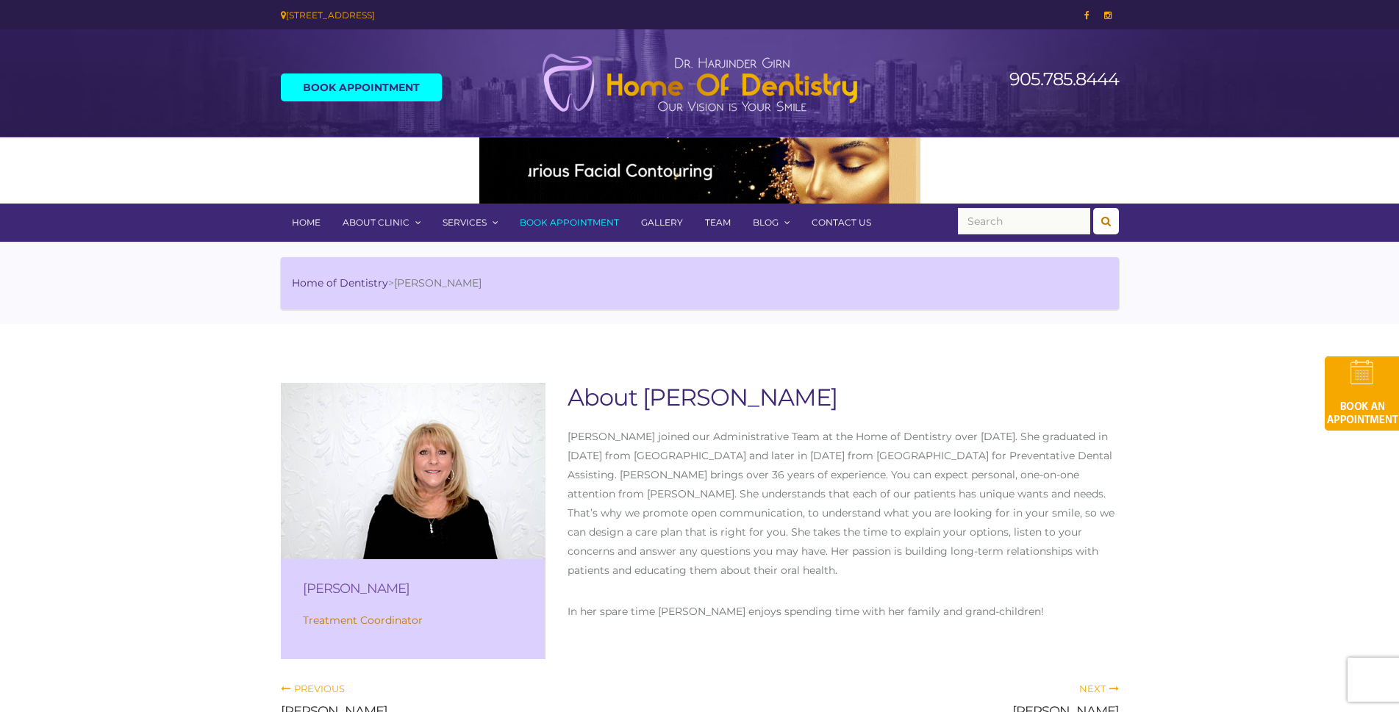
scroll to position [74, 0]
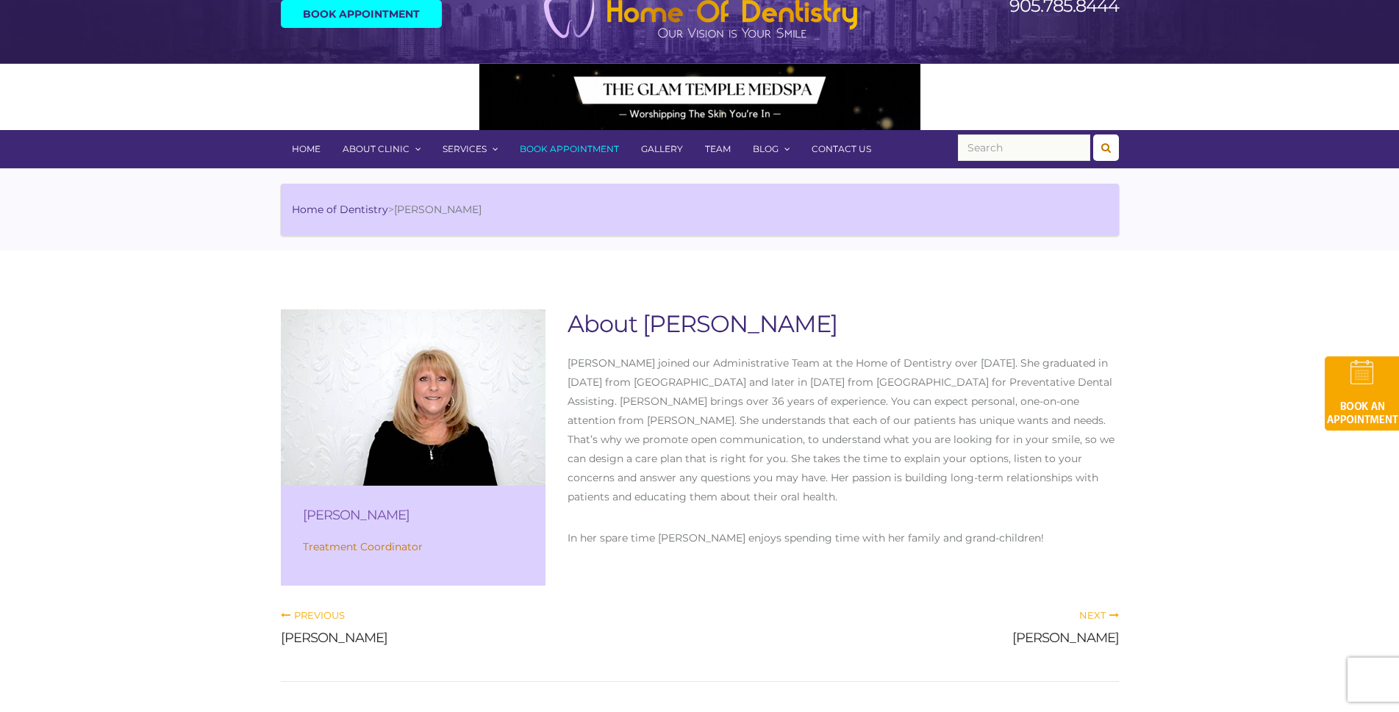
click at [1086, 618] on span "Next" at bounding box center [1099, 615] width 40 height 12
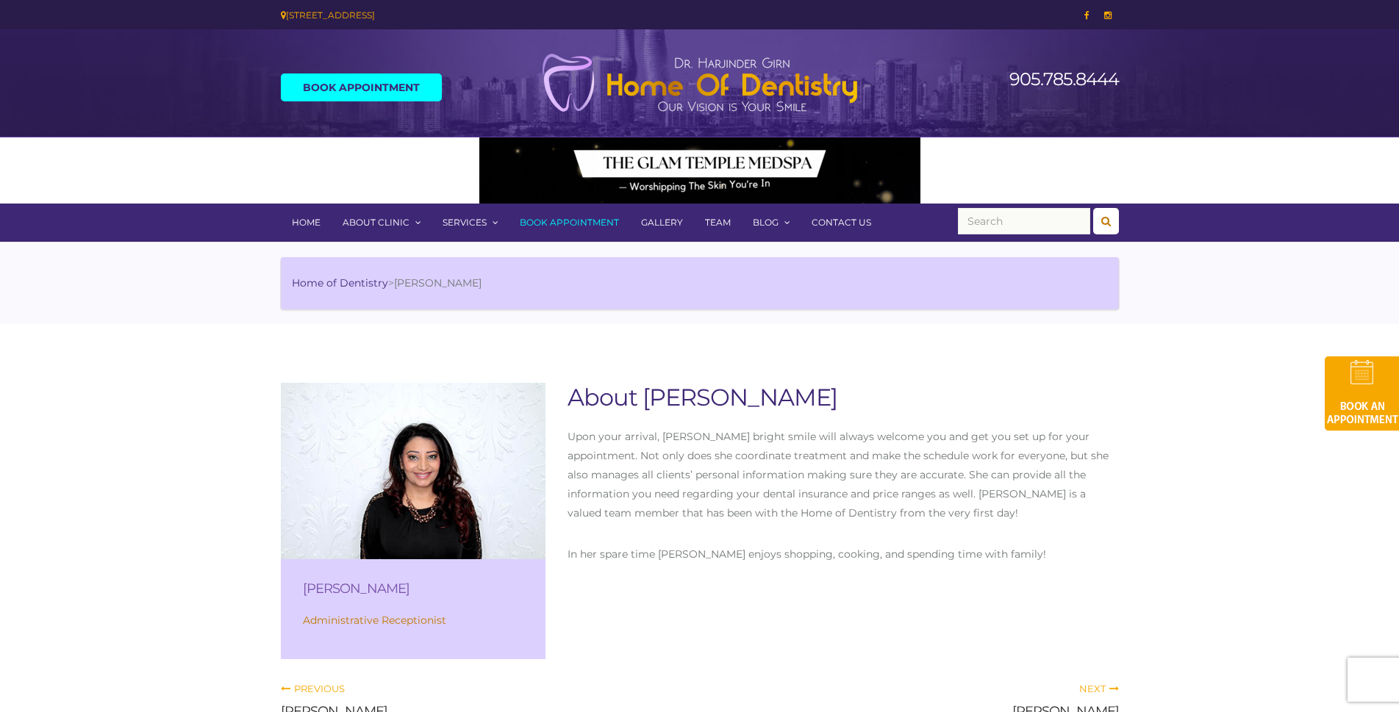
scroll to position [74, 0]
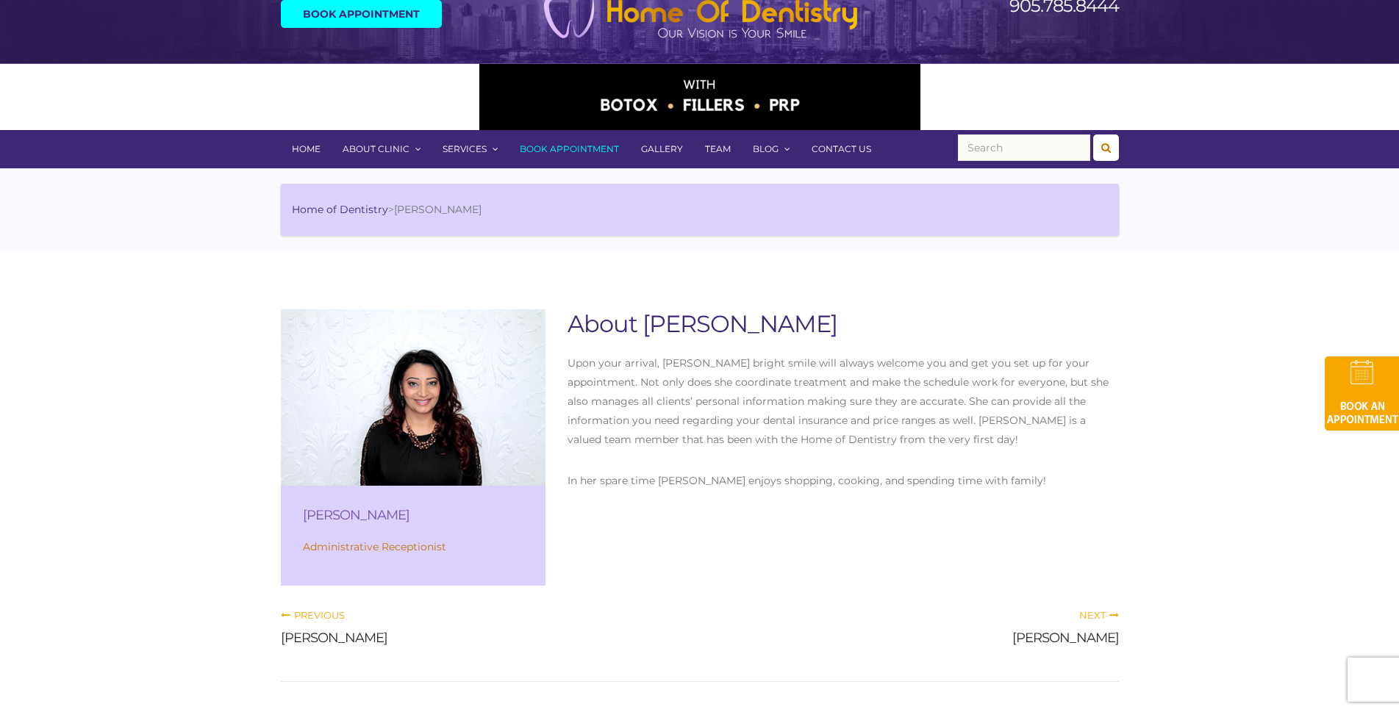
click at [1087, 614] on span "Next" at bounding box center [1099, 615] width 40 height 12
